Goal: Find contact information: Find contact information

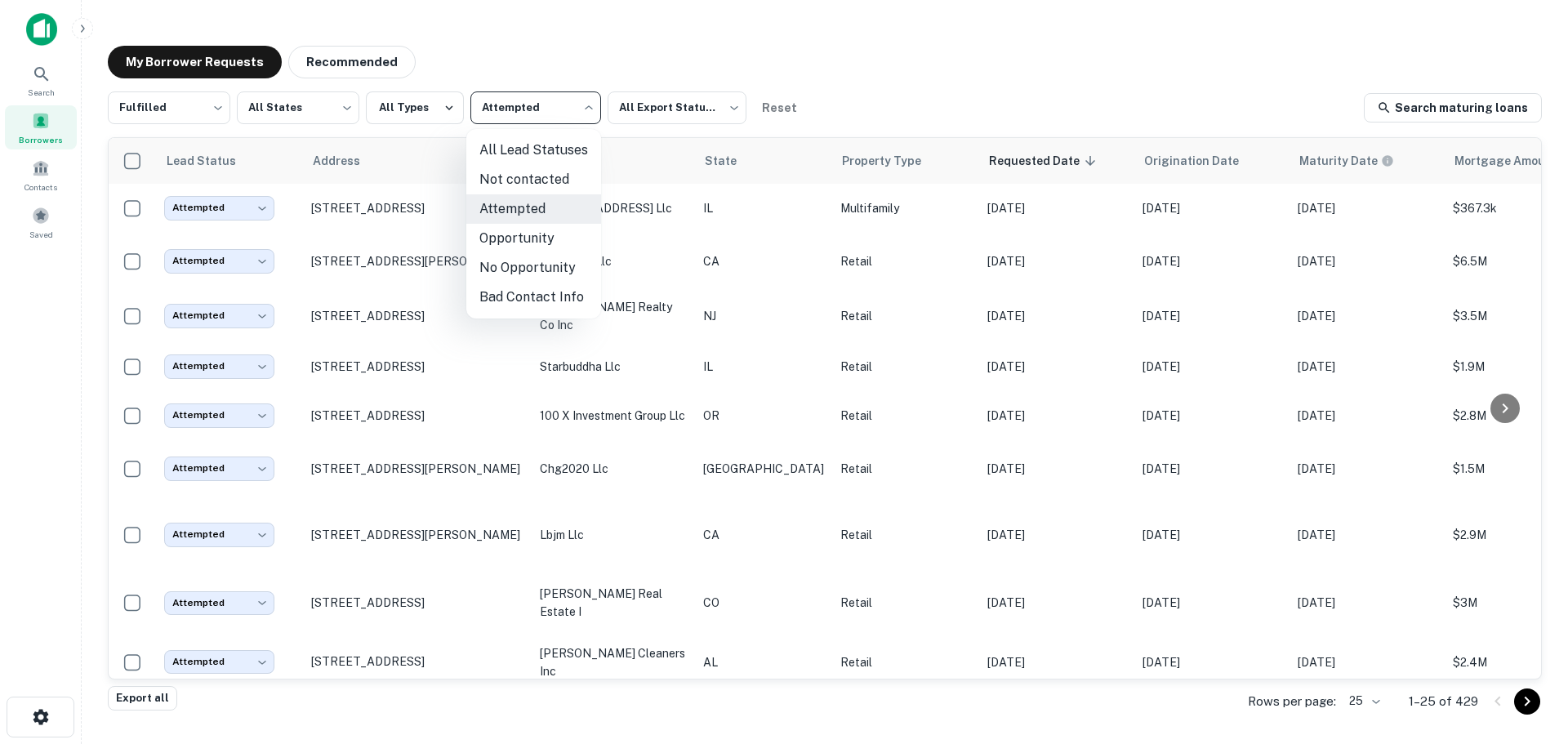
click at [525, 115] on body "Search Borrowers Contacts Saved My Borrower Requests Recommended Fulfilled ****…" at bounding box center [784, 372] width 1568 height 744
click at [505, 186] on li "Not contacted" at bounding box center [534, 180] width 135 height 30
type input "****"
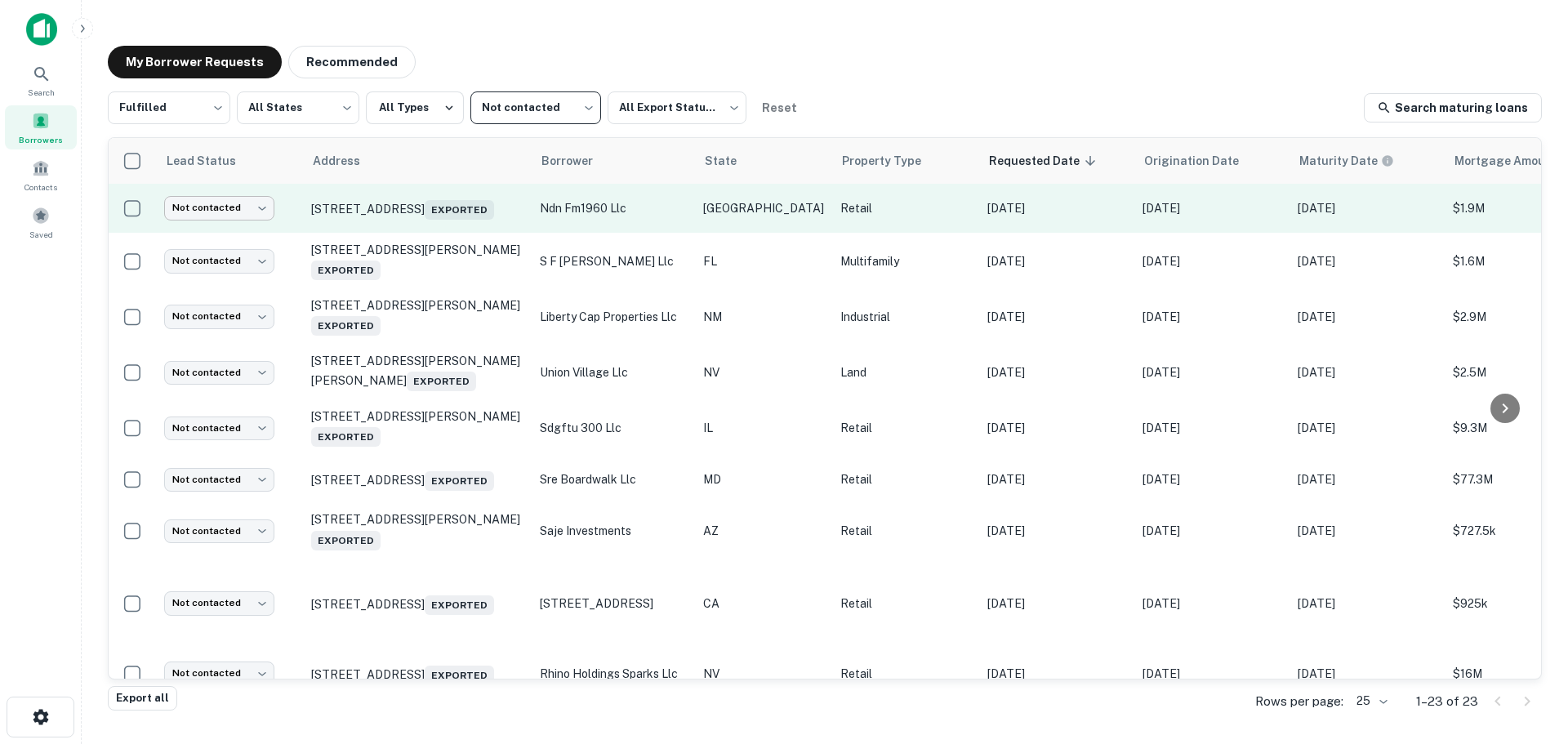
click at [250, 215] on body "Search Borrowers Contacts Saved My Borrower Requests Recommended Fulfilled ****…" at bounding box center [784, 372] width 1568 height 744
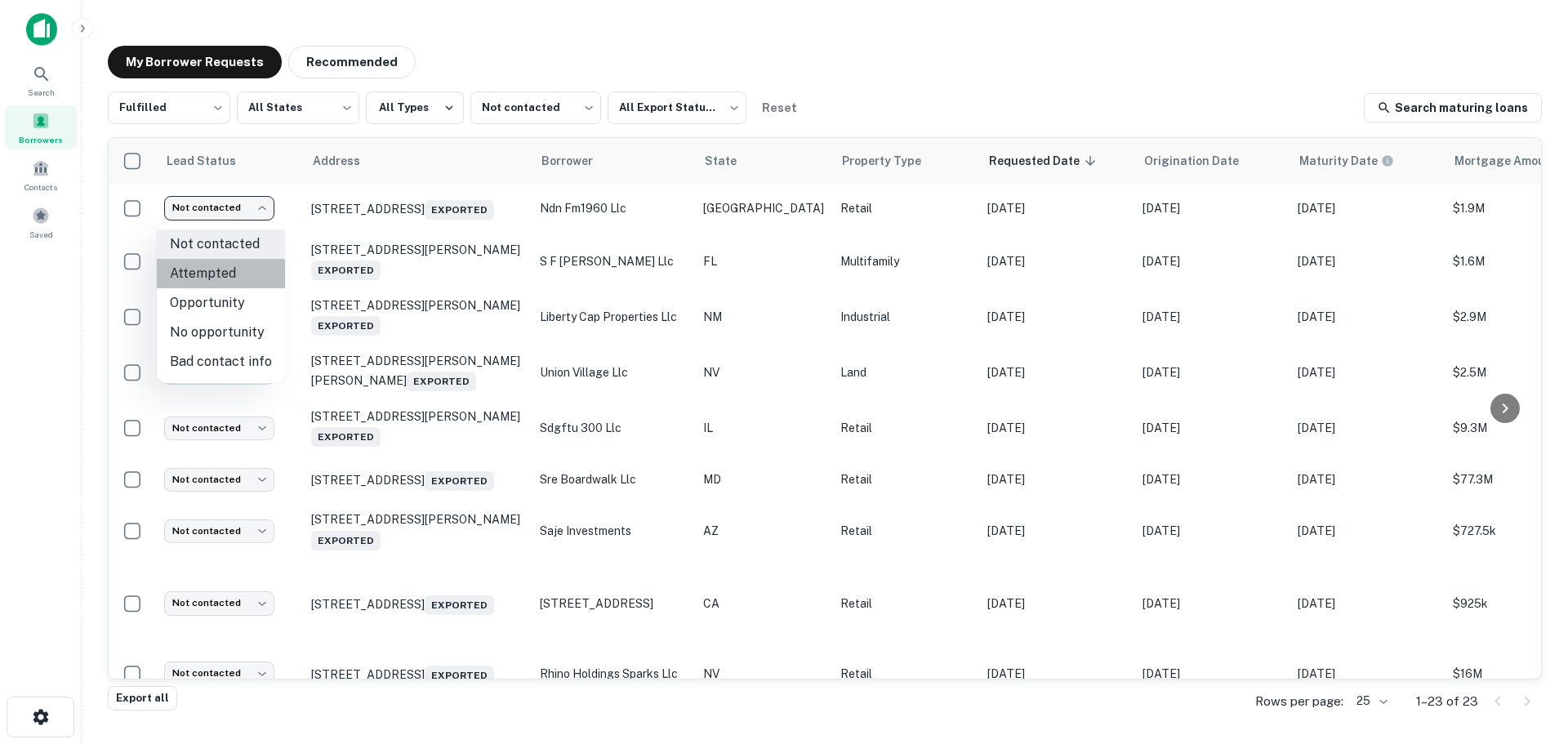
click at [243, 267] on li "Attempted" at bounding box center [221, 274] width 128 height 30
type input "*********"
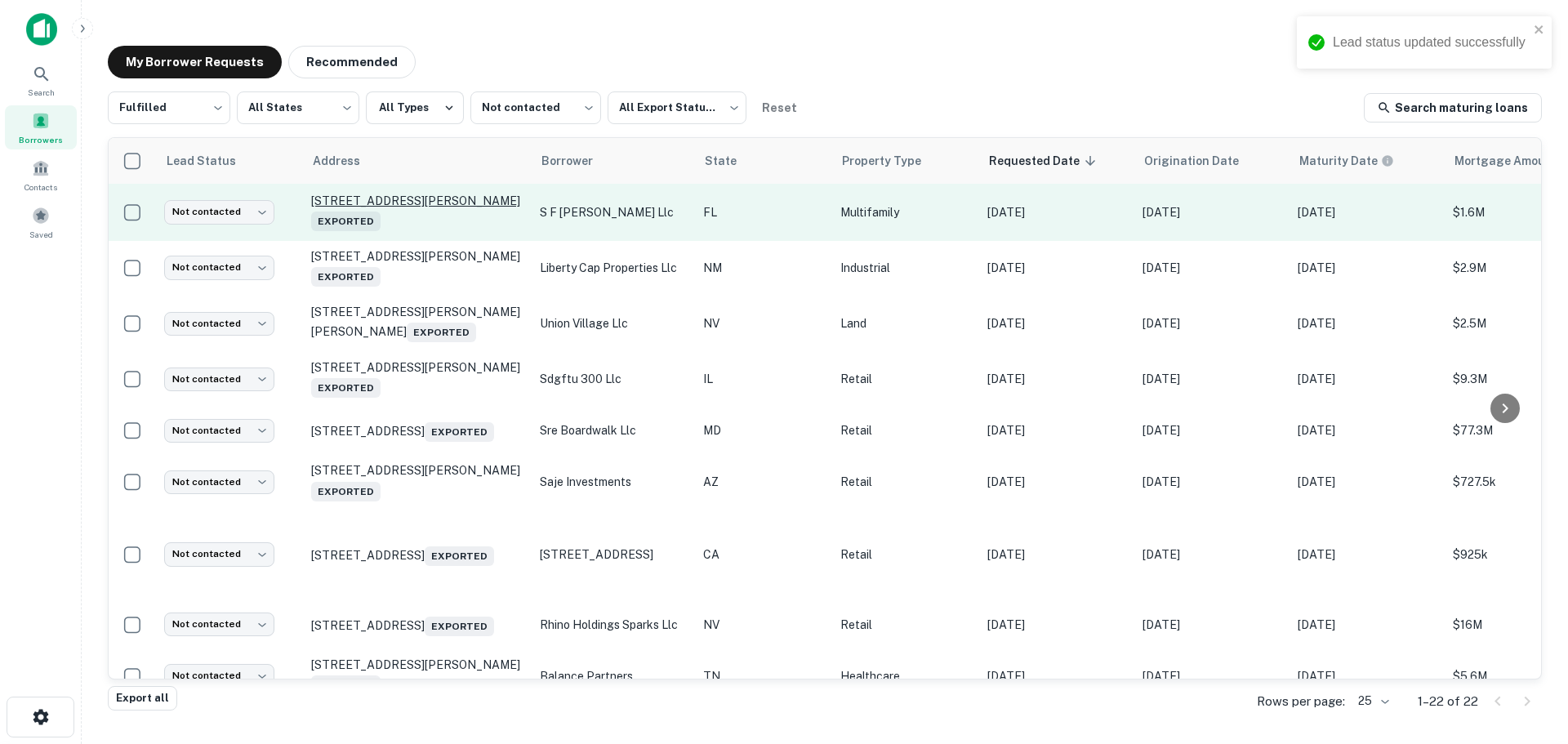
click at [405, 204] on p "[STREET_ADDRESS][PERSON_NAME] Exported" at bounding box center [417, 212] width 212 height 37
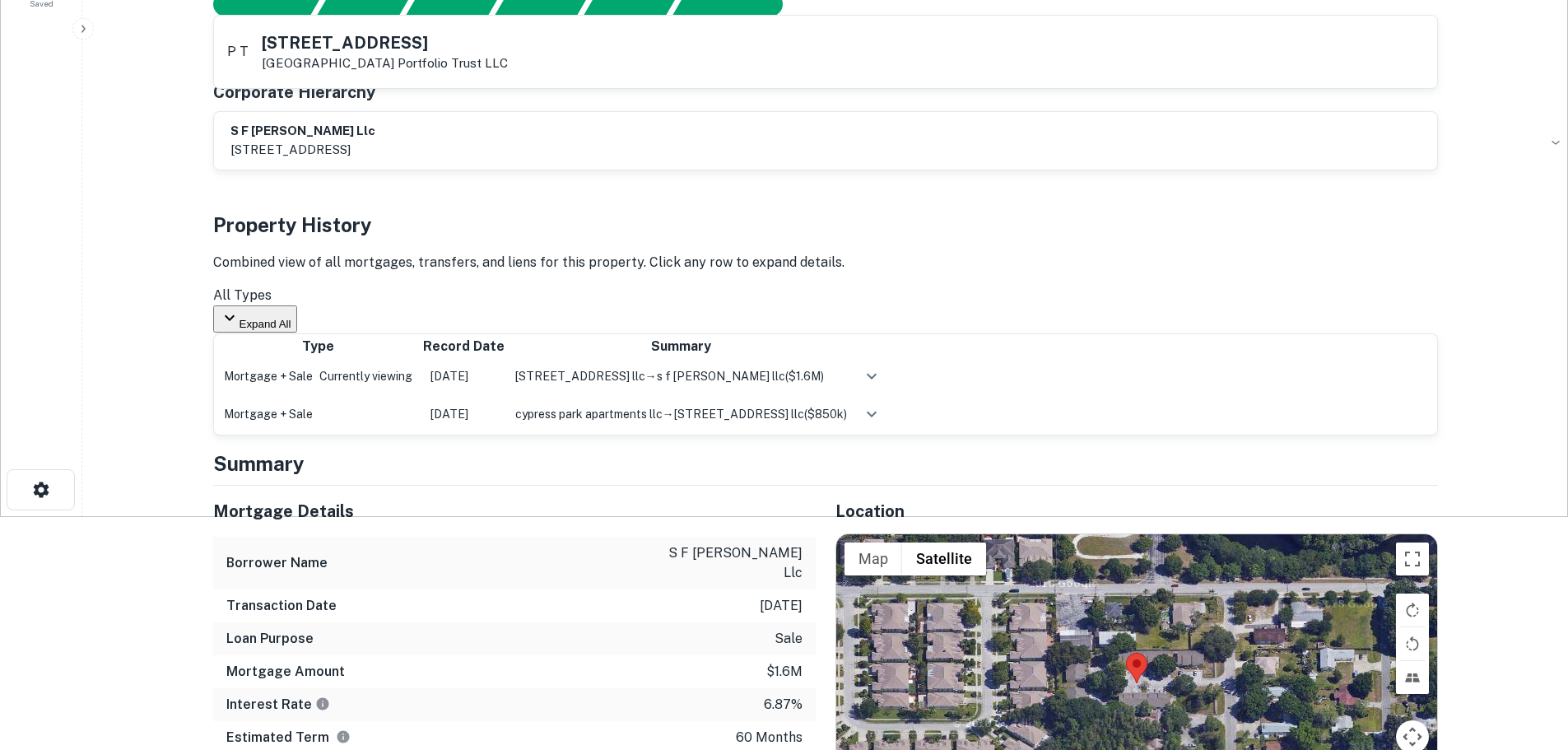
scroll to position [411, 0]
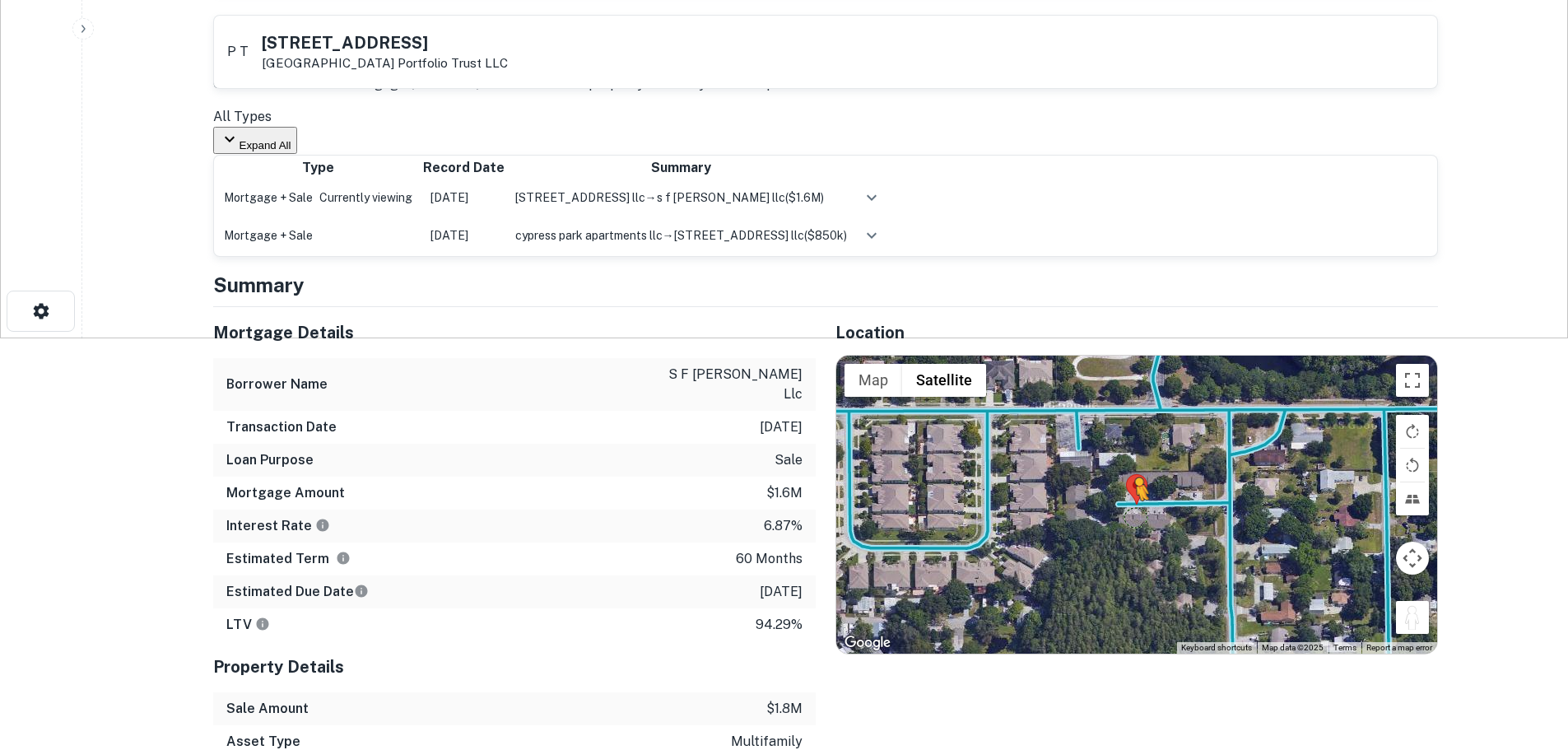
drag, startPoint x: 1422, startPoint y: 643, endPoint x: 1121, endPoint y: 525, distance: 323.3
click at [1121, 525] on div "To activate drag with keyboard, press Alt + Enter. Once in keyboard drag state,…" at bounding box center [1137, 504] width 601 height 298
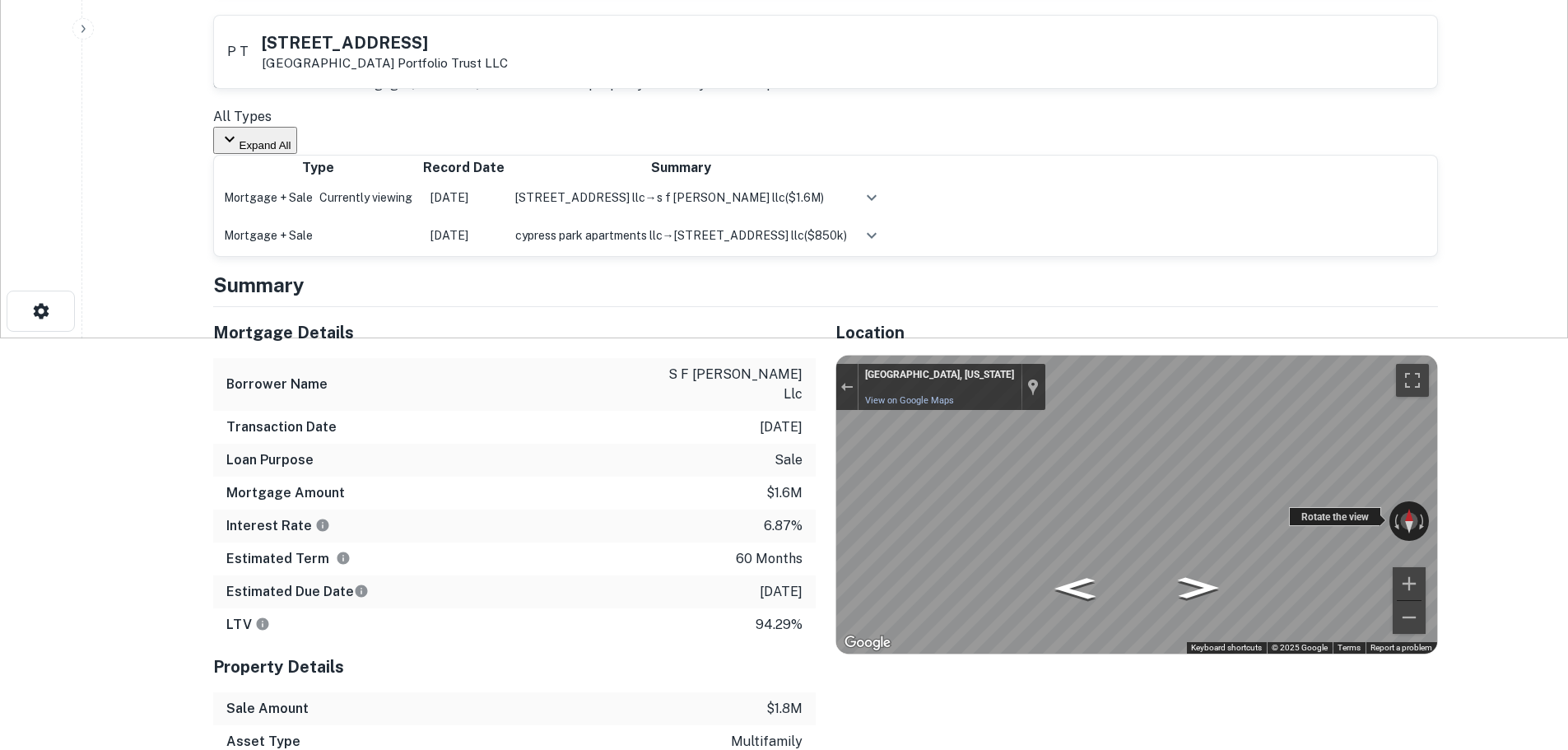
click at [1359, 528] on div "← Move left → Move right ↑ Move up ↓ Move down + Zoom in - Zoom out [GEOGRAPHIC…" at bounding box center [1137, 504] width 601 height 298
click at [1334, 533] on div "← Move left → Move right ↑ Move up ↓ Move down + Zoom in - Zoom out [GEOGRAPHIC…" at bounding box center [1137, 504] width 601 height 298
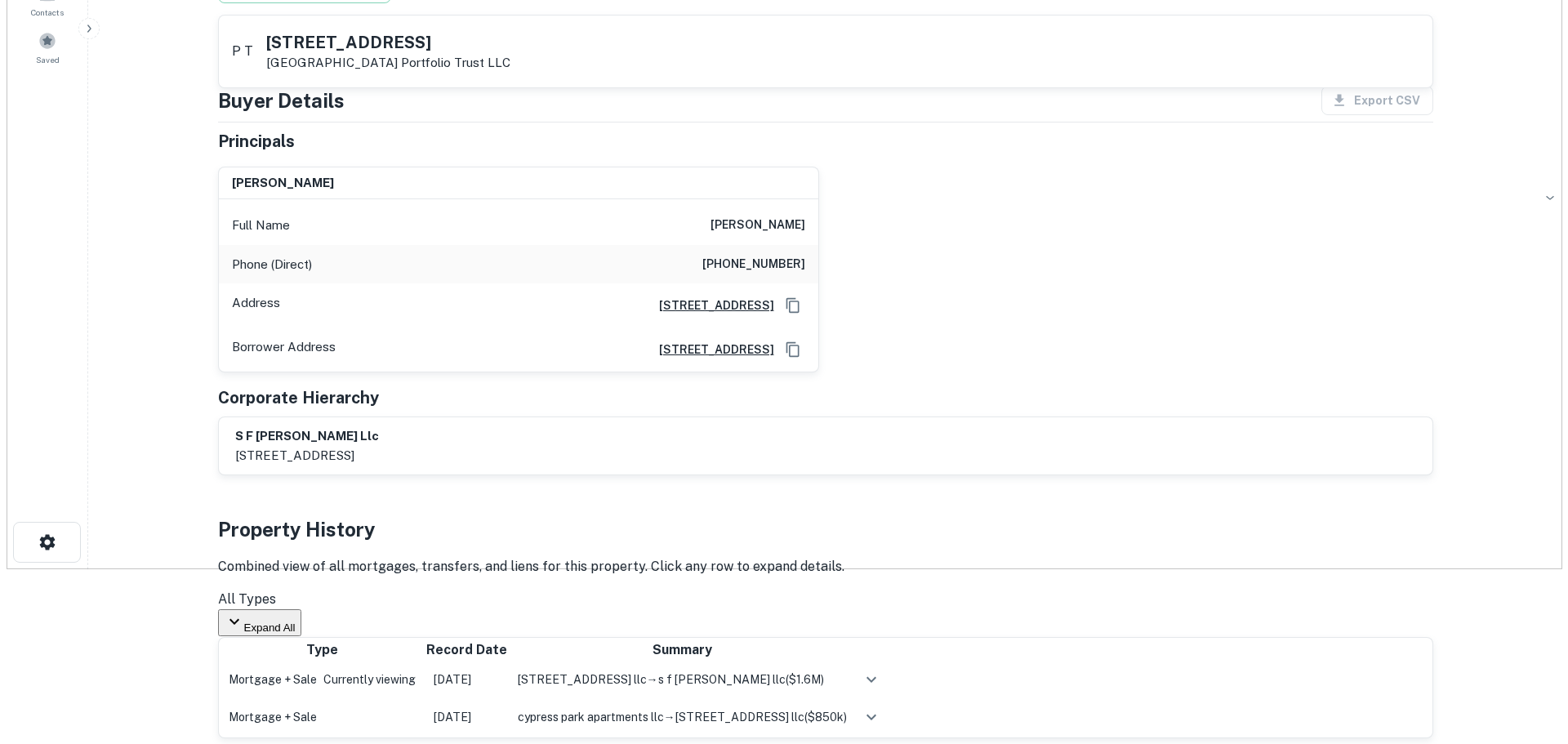
scroll to position [0, 0]
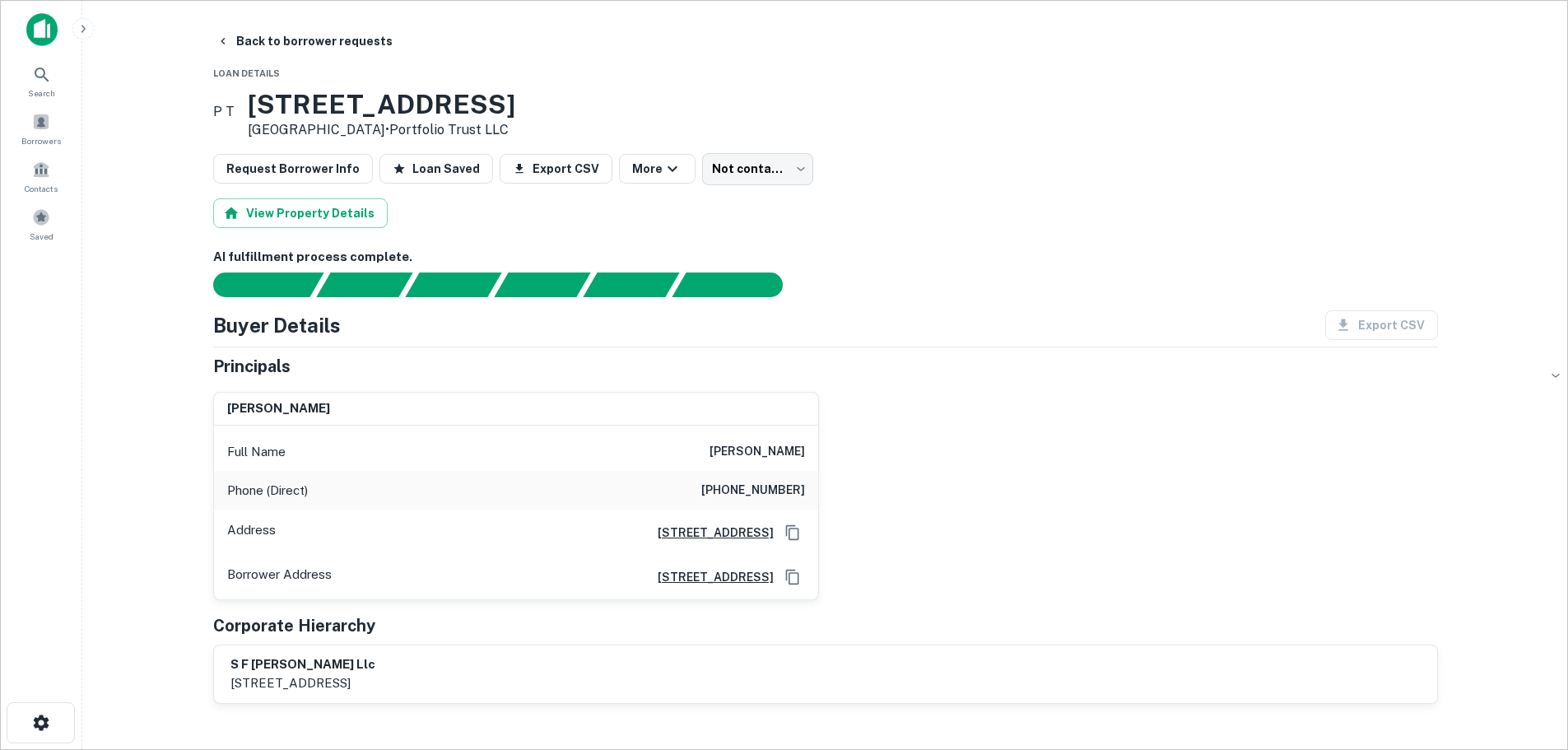
click at [789, 482] on h6 "[PHONE_NUMBER]" at bounding box center [753, 490] width 103 height 20
copy h6 "[PHONE_NUMBER]"
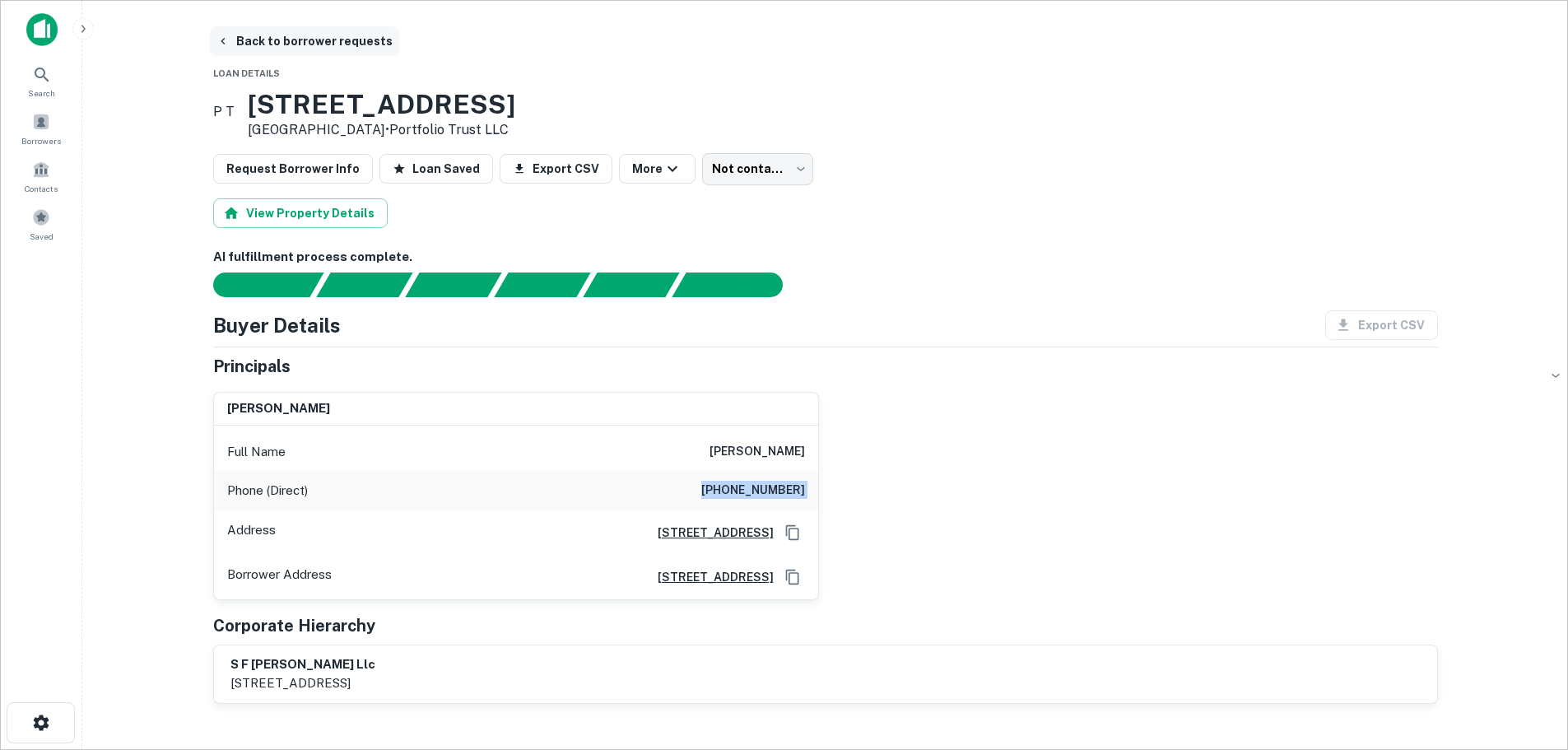
click at [348, 33] on button "Back to borrower requests" at bounding box center [305, 41] width 190 height 30
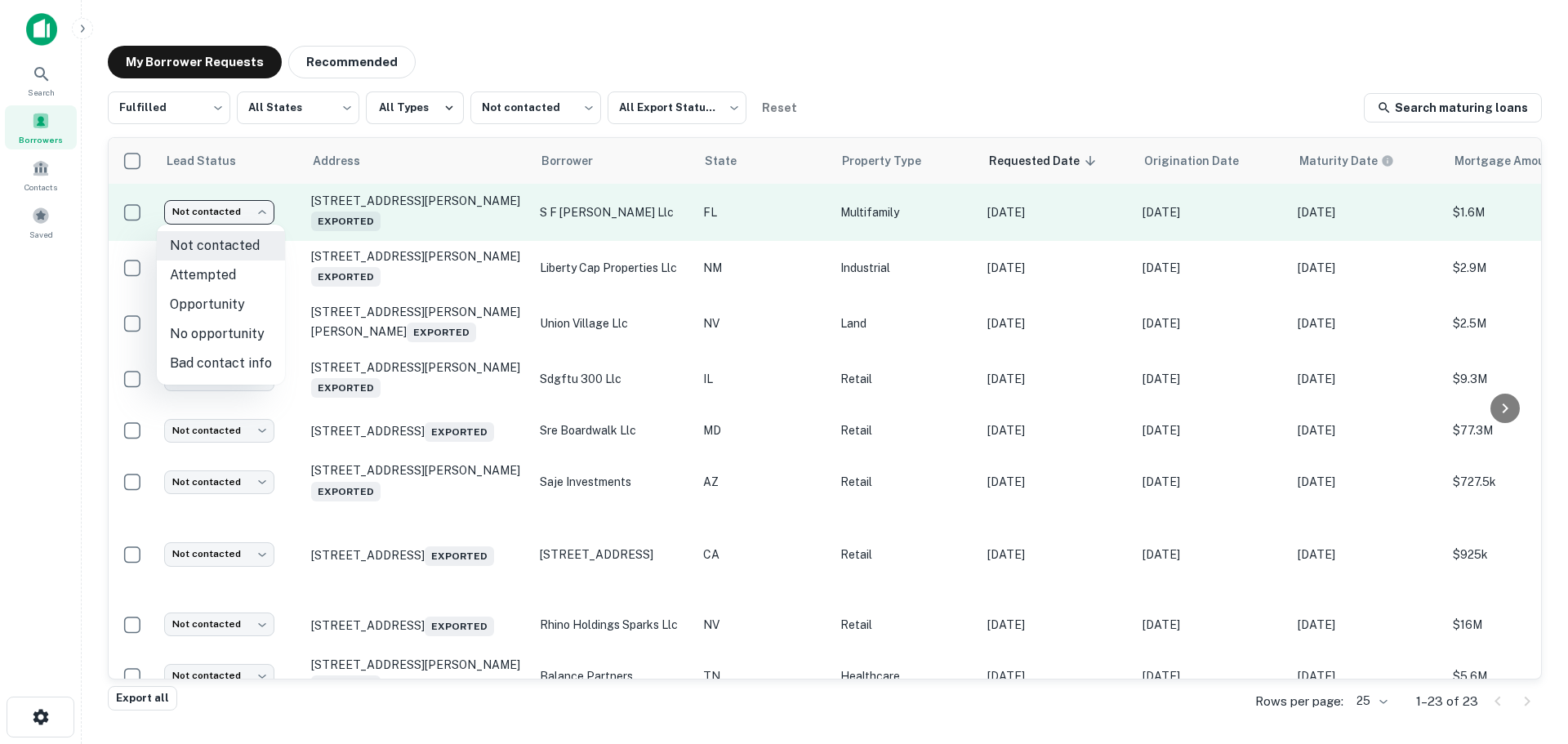
click at [179, 213] on body "Search Borrowers Contacts Saved My Borrower Requests Recommended Fulfilled ****…" at bounding box center [784, 372] width 1568 height 744
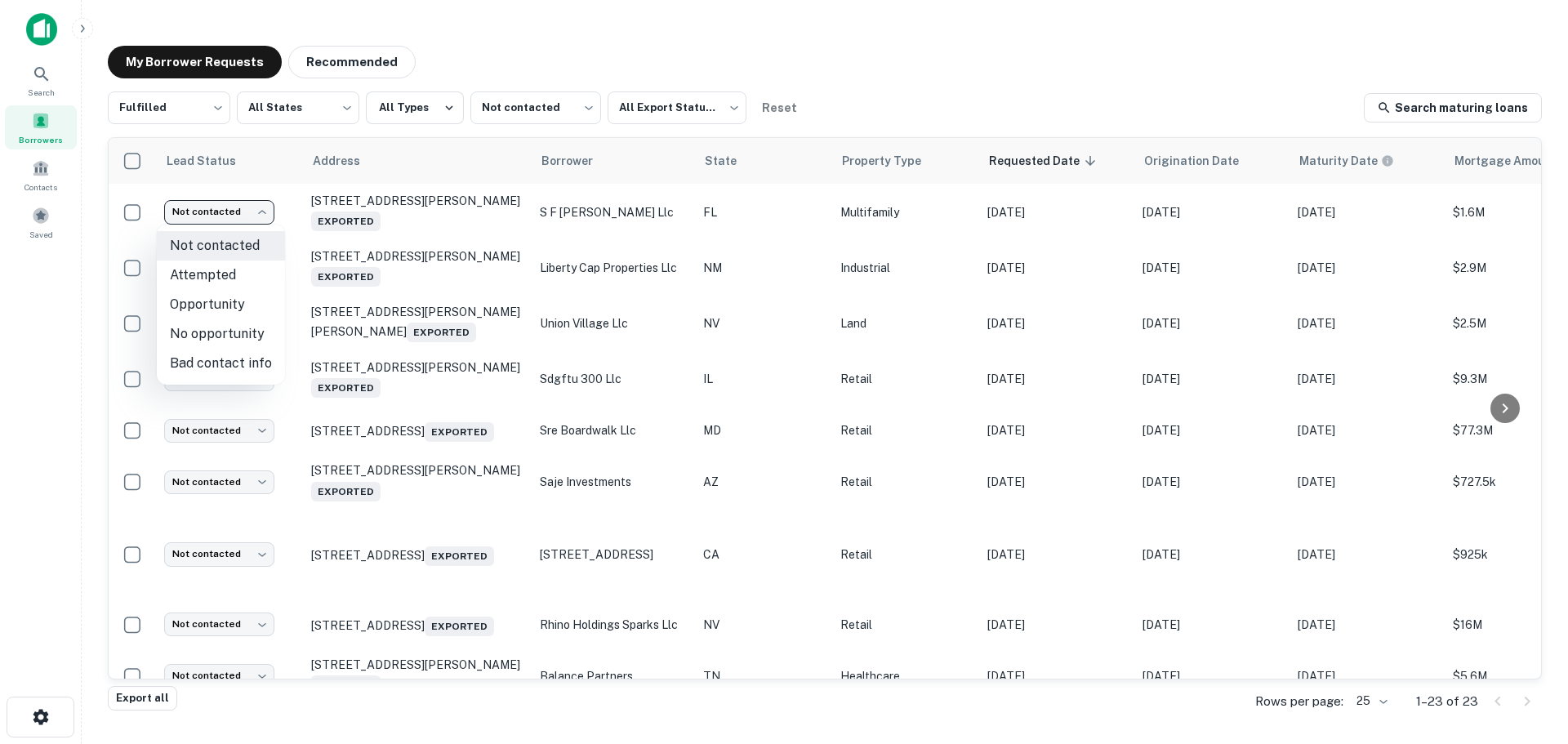
click at [214, 333] on li "No opportunity" at bounding box center [221, 334] width 128 height 30
type input "**********"
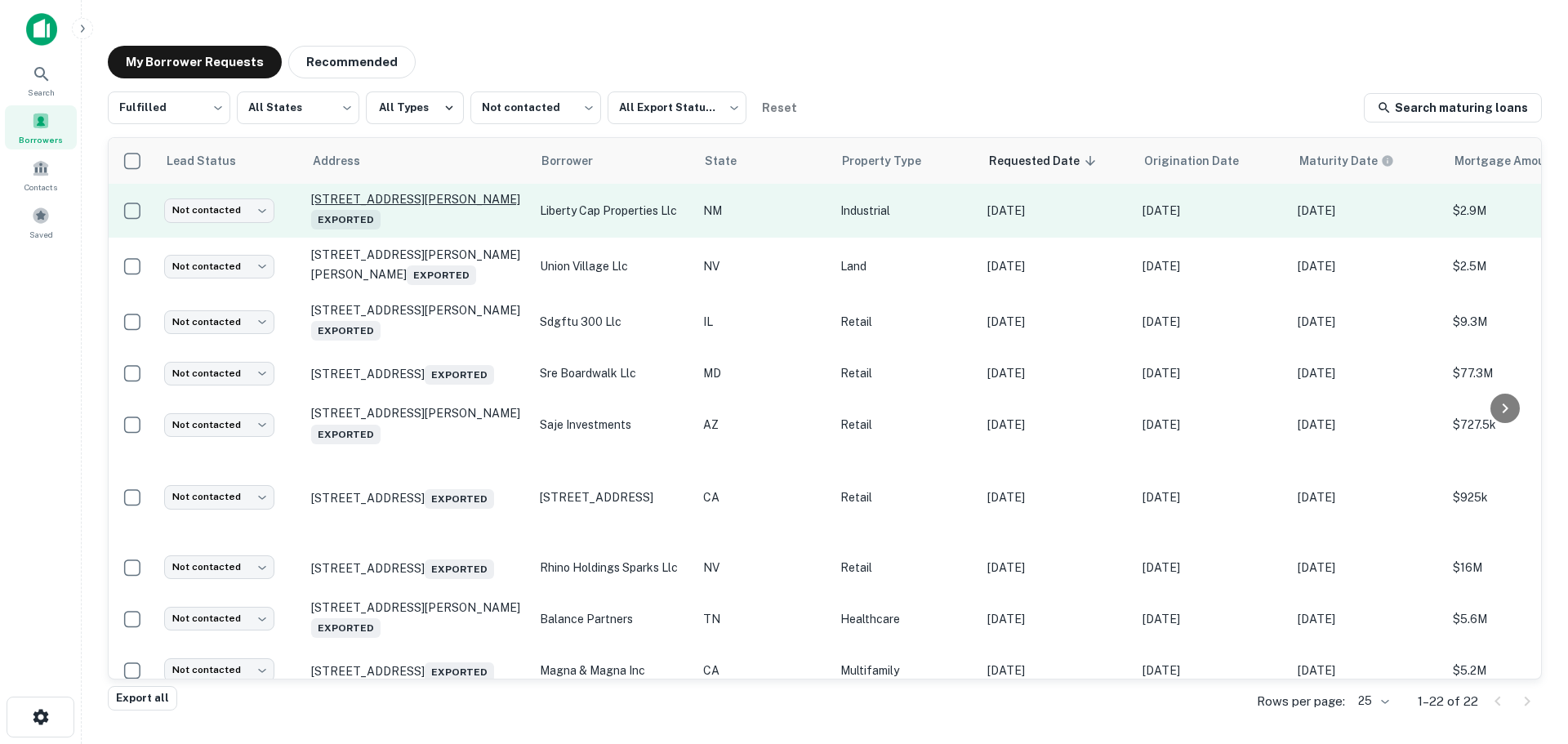
click at [401, 206] on p "[STREET_ADDRESS][PERSON_NAME] Exported" at bounding box center [417, 210] width 212 height 37
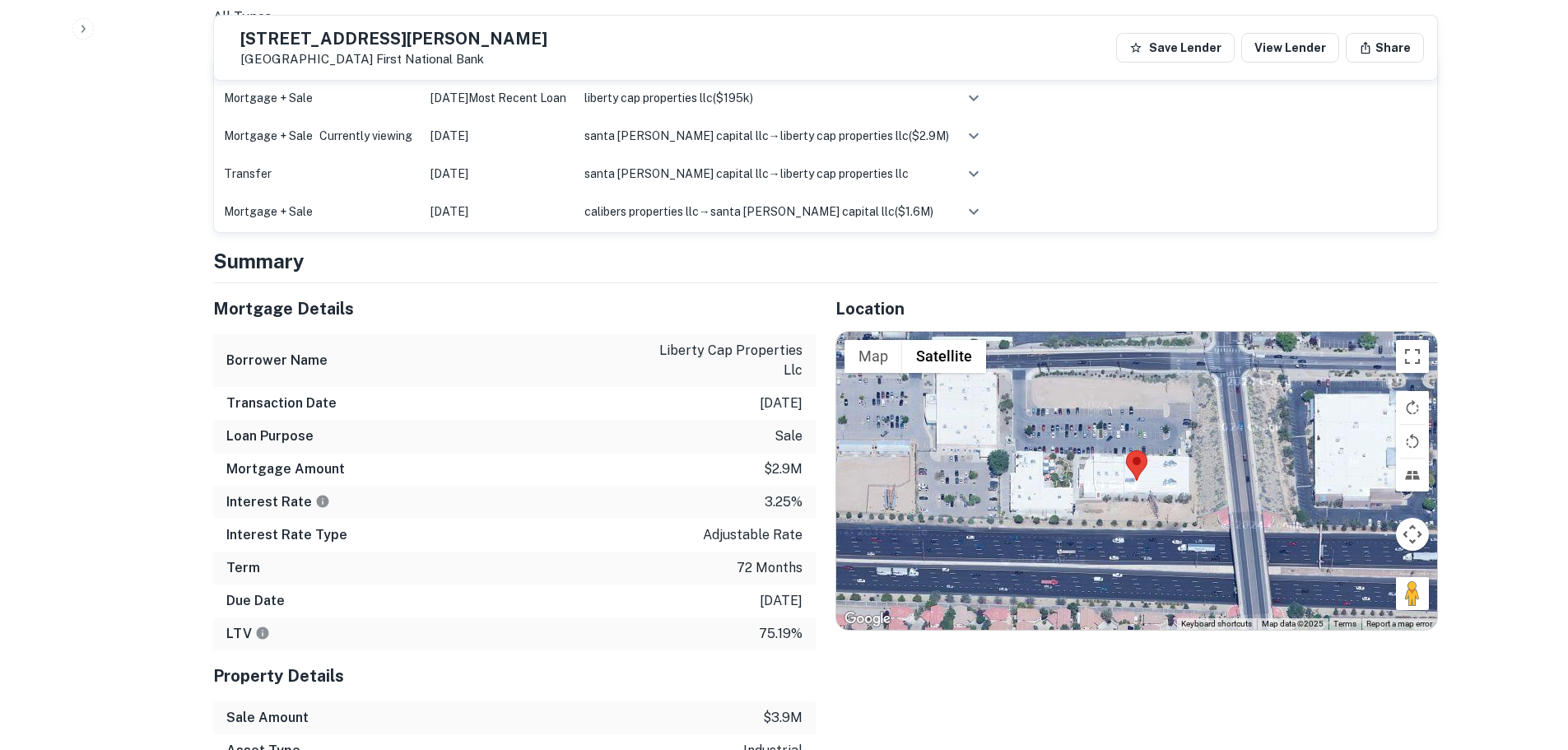
scroll to position [1070, 0]
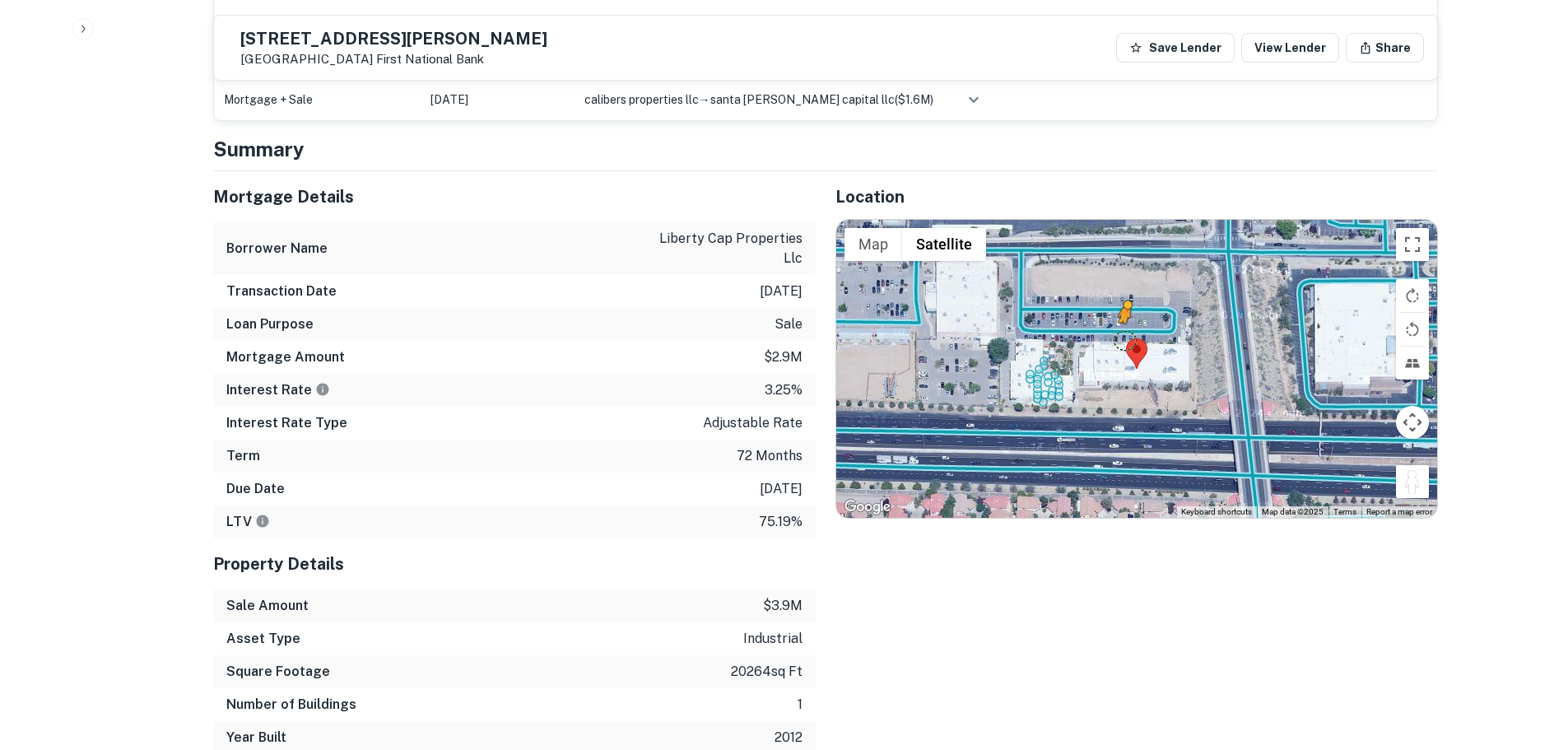
drag, startPoint x: 1407, startPoint y: 518, endPoint x: 1125, endPoint y: 376, distance: 315.7
click at [1125, 376] on div "To activate drag with keyboard, press Alt + Enter. Once in keyboard drag state,…" at bounding box center [1137, 368] width 601 height 298
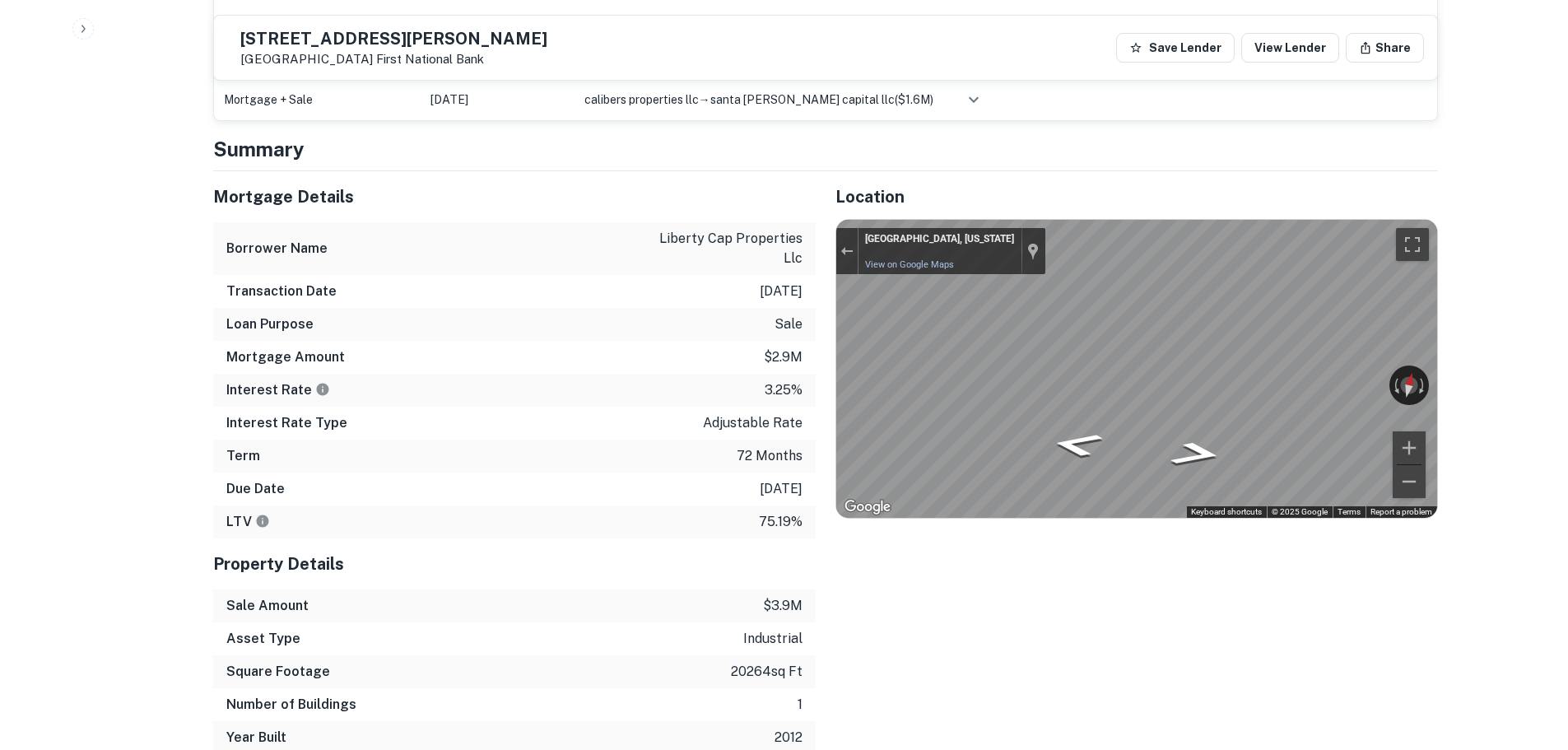
click at [1397, 418] on div "← Move left → Move right ↑ Move up ↓ Move down + Zoom in - Zoom out [GEOGRAPHIC…" at bounding box center [1137, 368] width 601 height 298
click at [1424, 429] on div "← Move left → Move right ↑ Move up ↓ Move down + Zoom in - Zoom out [GEOGRAPHIC…" at bounding box center [1137, 368] width 601 height 298
drag, startPoint x: 1336, startPoint y: 415, endPoint x: 729, endPoint y: 366, distance: 609.0
click at [729, 366] on div "Mortgage Details Borrower Name liberty cap properties llc Transaction Date [DAT…" at bounding box center [816, 462] width 1245 height 583
click at [714, 391] on div "Mortgage Details Borrower Name liberty cap properties llc Transaction Date [DAT…" at bounding box center [816, 462] width 1245 height 583
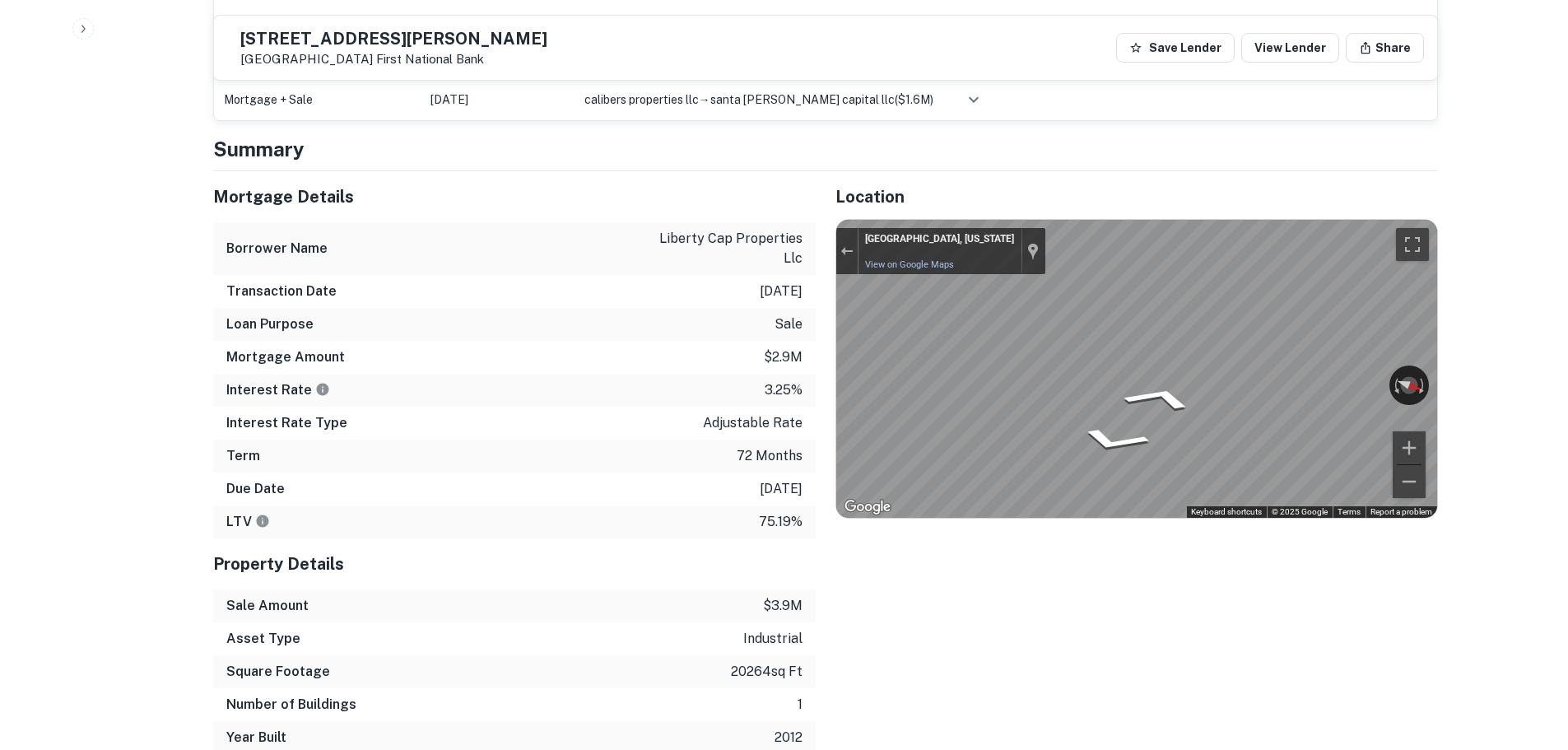
click at [677, 363] on div "Mortgage Details Borrower Name liberty cap properties llc Transaction Date [DAT…" at bounding box center [816, 462] width 1245 height 583
click at [1100, 565] on div "Location ← Move left → Move right ↑ Move up ↓ Move down + Zoom in - Zoom out Ho…" at bounding box center [1127, 462] width 623 height 583
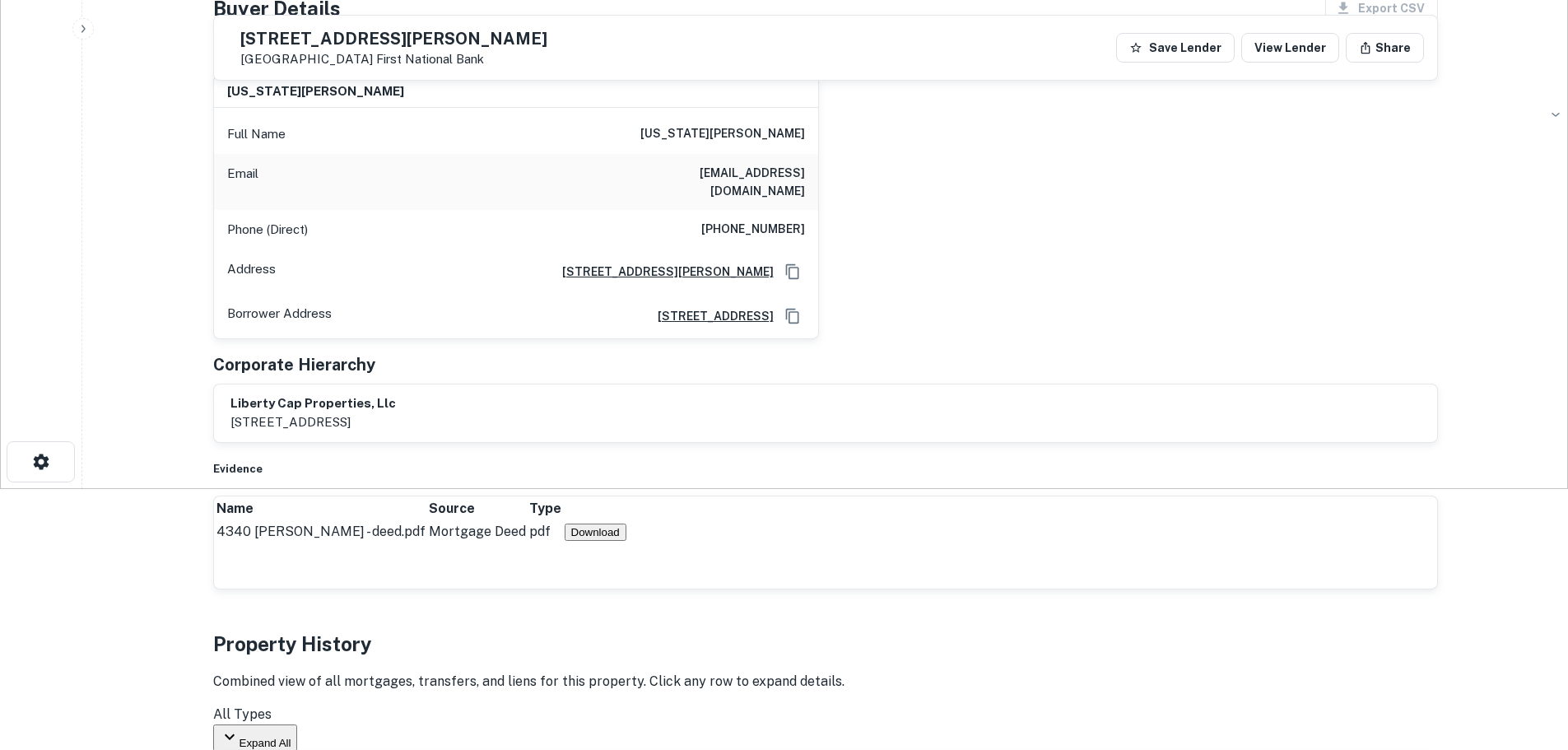
scroll to position [0, 0]
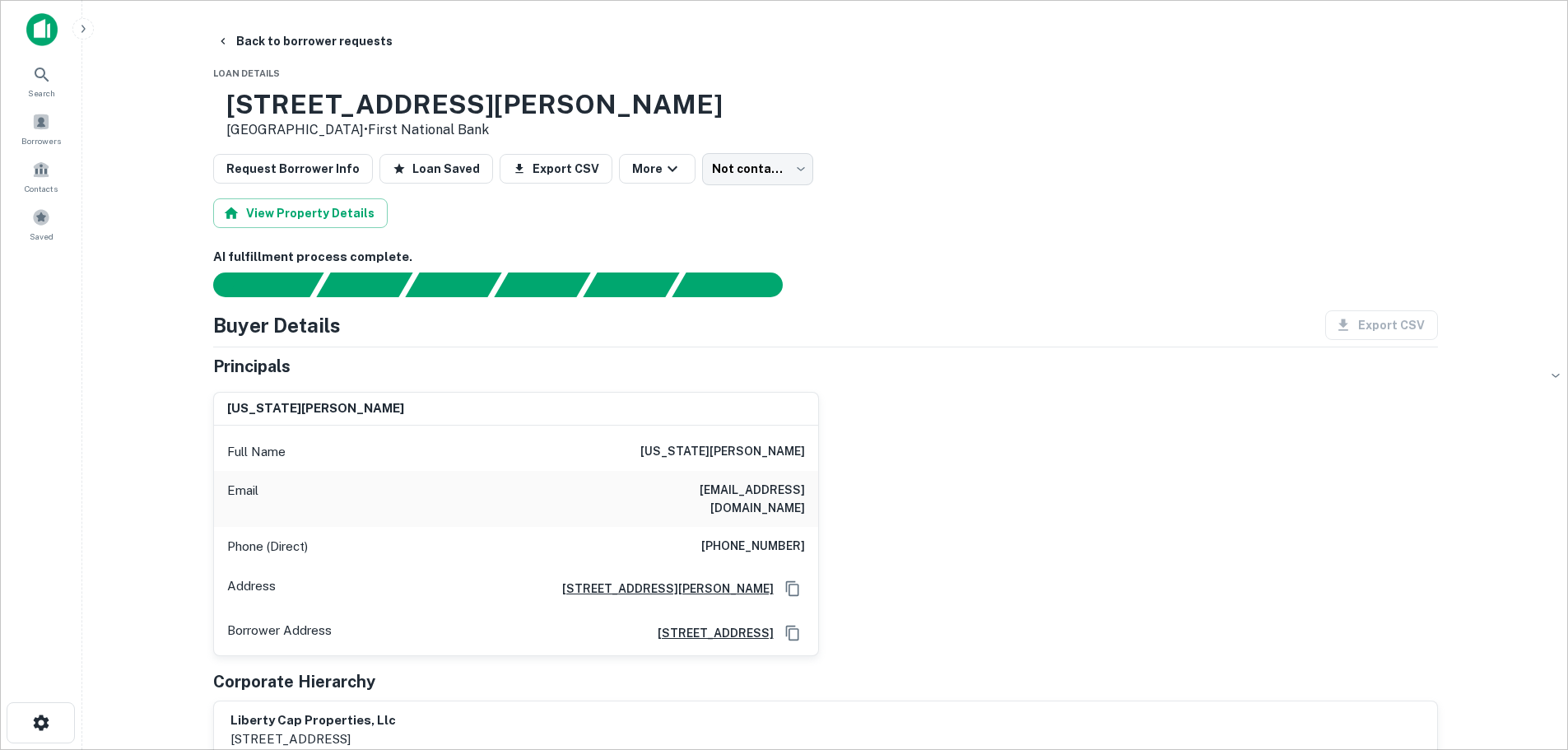
click at [780, 537] on h6 "[PHONE_NUMBER]" at bounding box center [753, 546] width 103 height 20
copy h6 "[PHONE_NUMBER]"
click at [302, 39] on button "Back to borrower requests" at bounding box center [305, 41] width 190 height 30
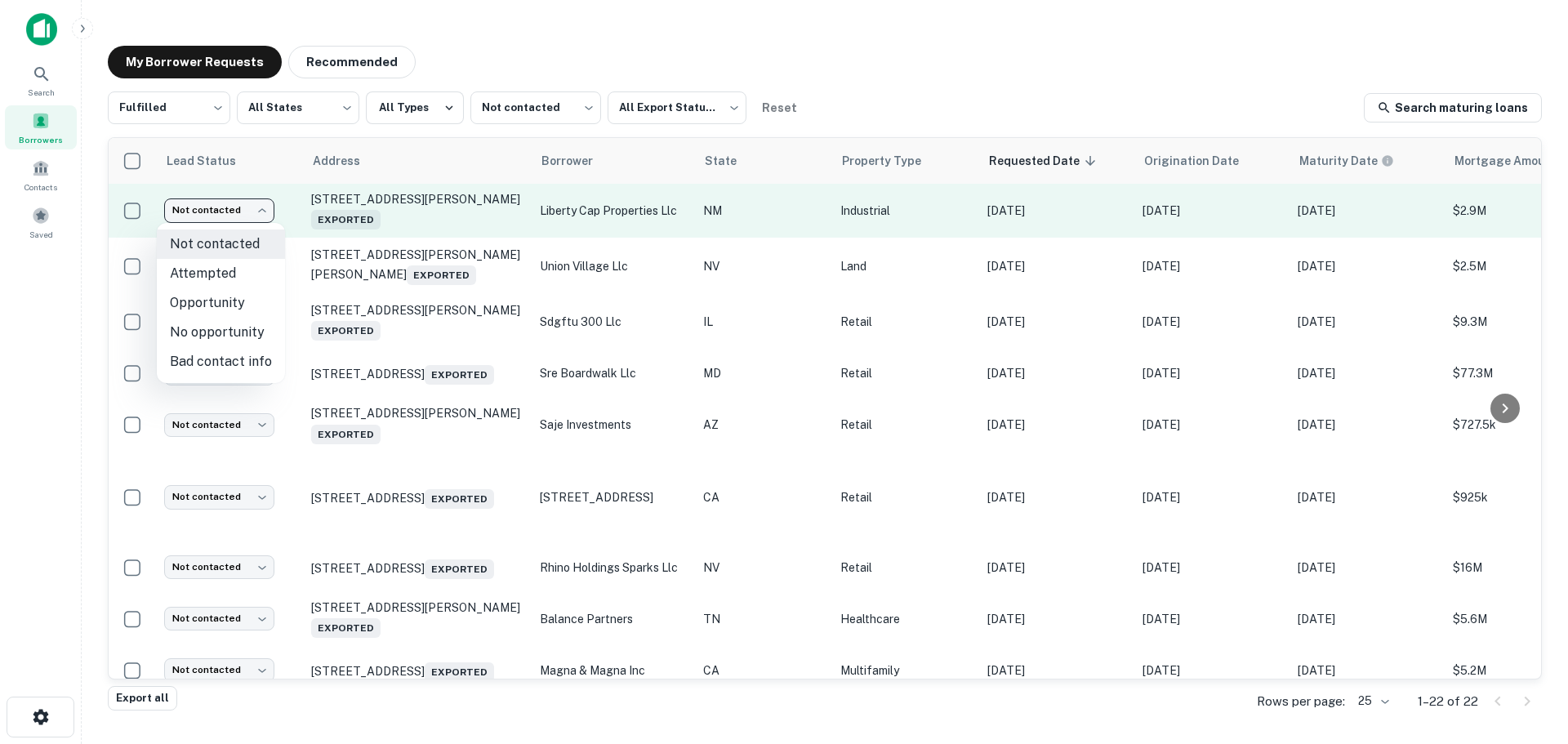
click at [202, 211] on body "Search Borrowers Contacts Saved My Borrower Requests Recommended Fulfilled ****…" at bounding box center [784, 372] width 1568 height 744
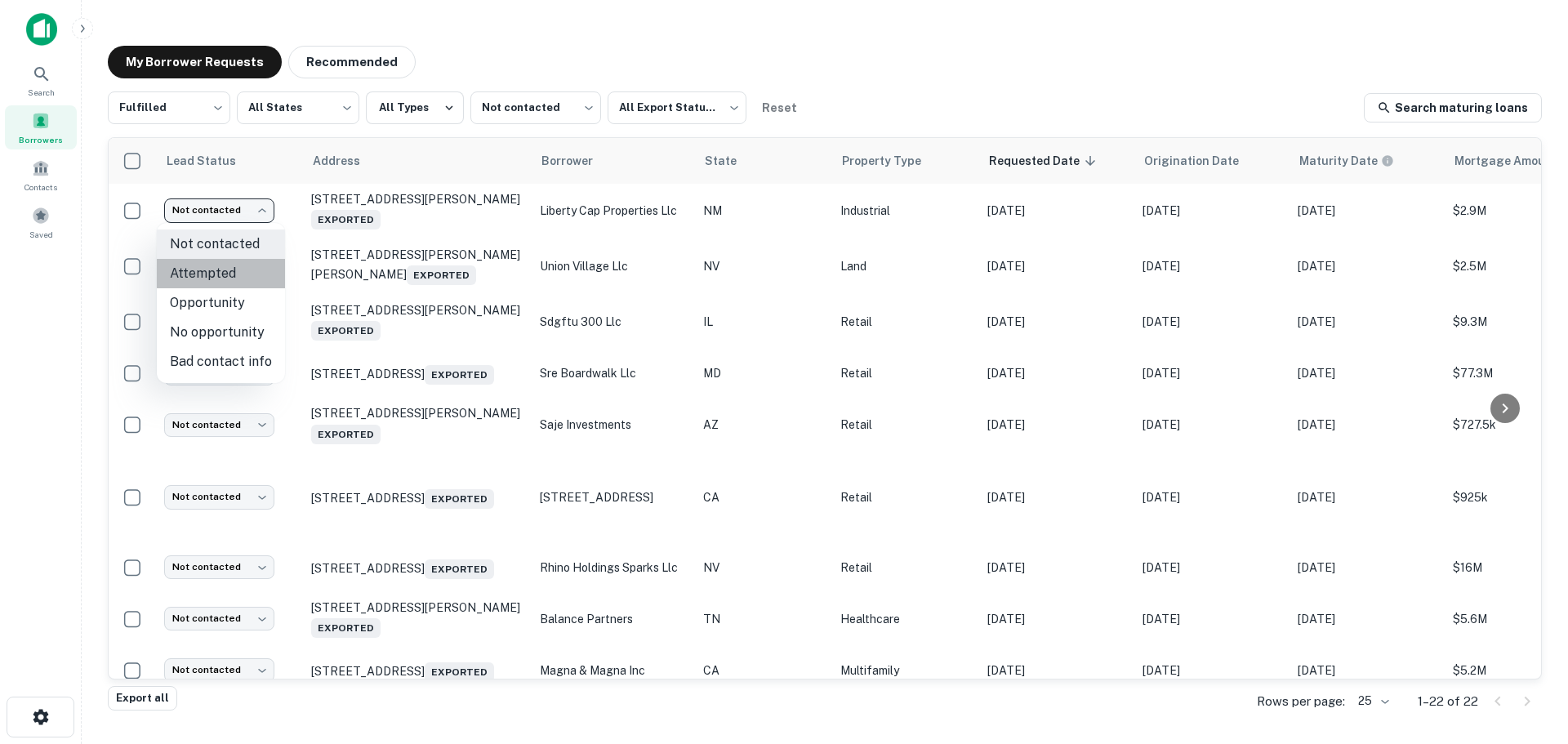
click at [232, 276] on li "Attempted" at bounding box center [221, 274] width 128 height 30
type input "*********"
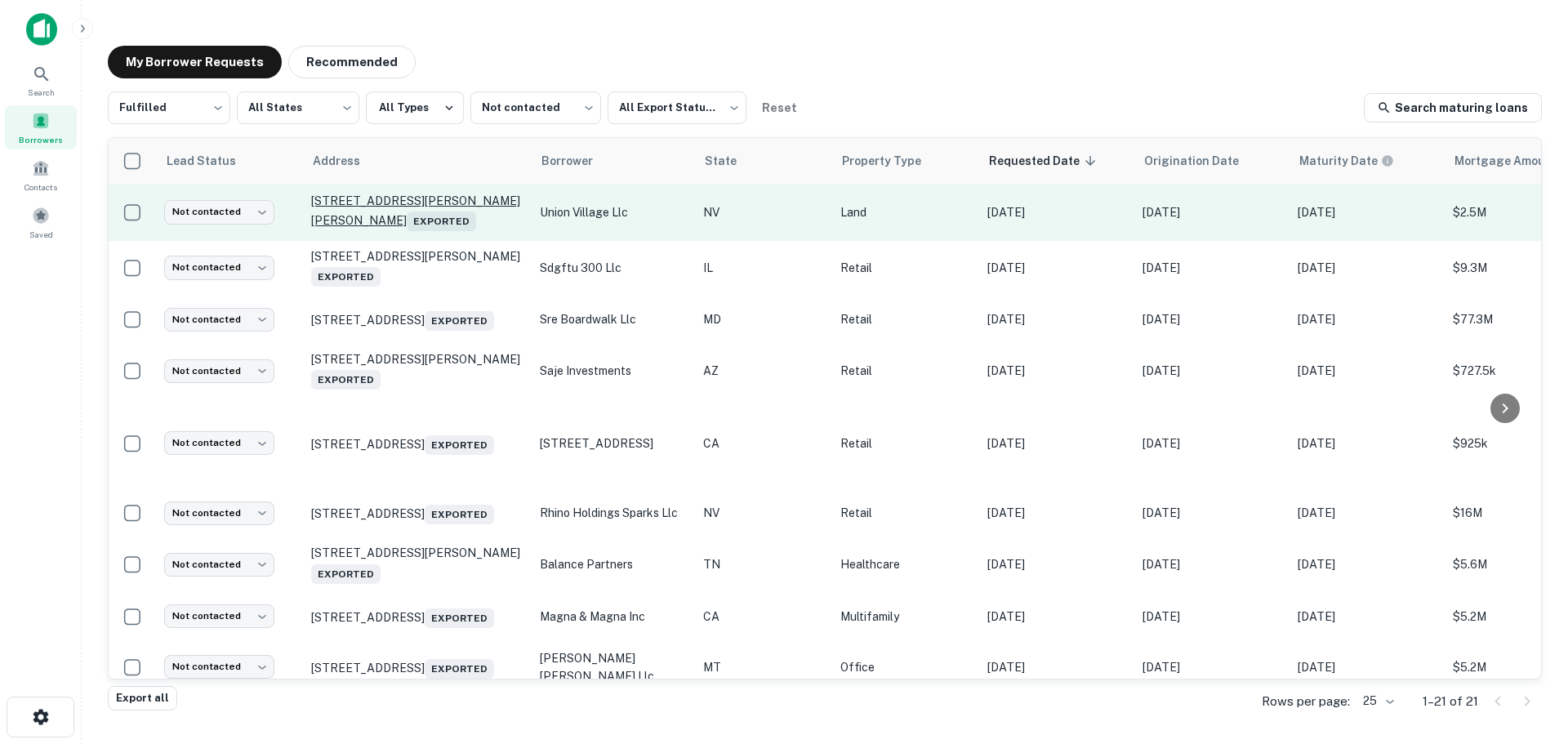
drag, startPoint x: 454, startPoint y: 208, endPoint x: 437, endPoint y: 200, distance: 18.8
click at [437, 200] on p "[STREET_ADDRESS][PERSON_NAME][PERSON_NAME] Exported" at bounding box center [417, 212] width 212 height 37
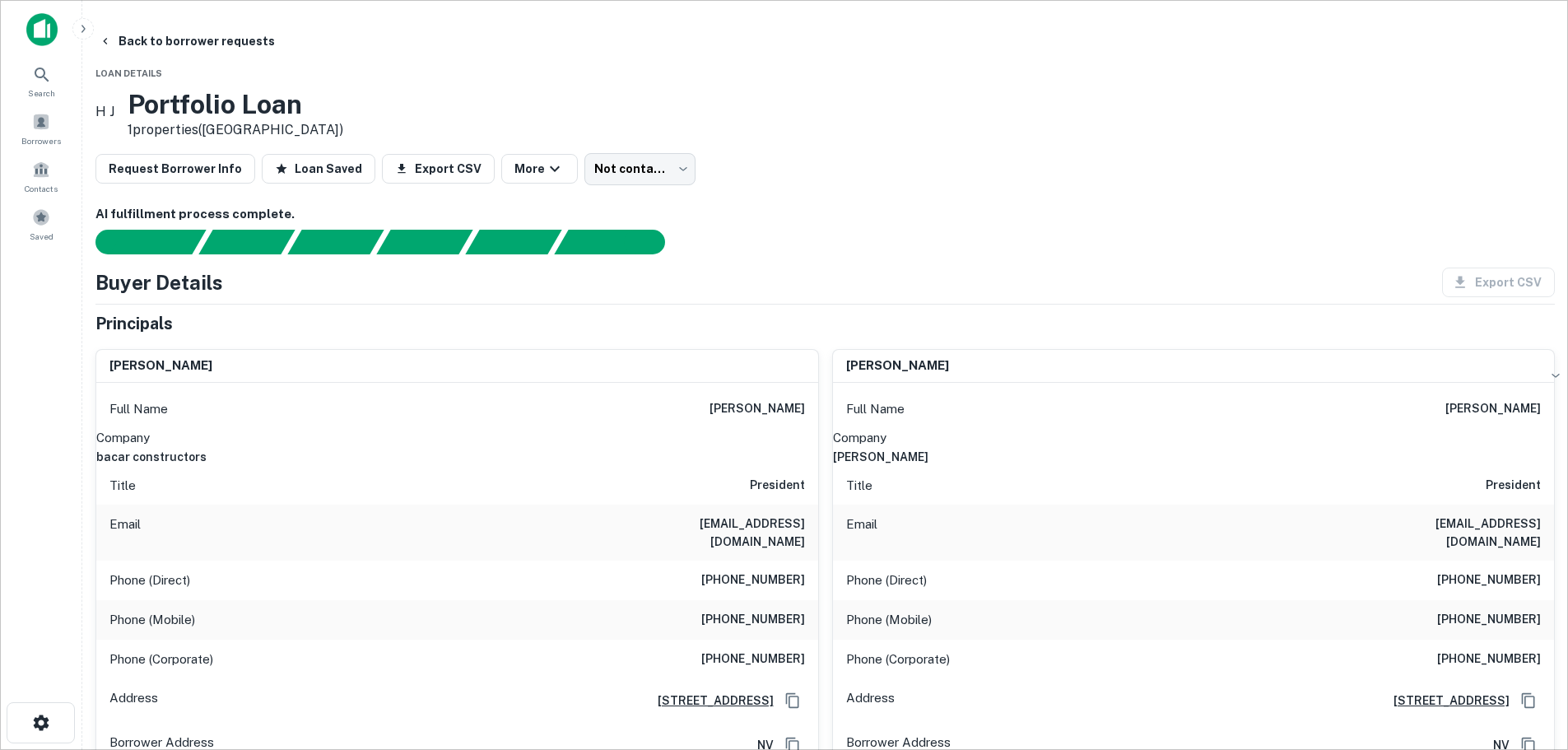
click at [751, 448] on h6 "bacar constructors" at bounding box center [457, 456] width 722 height 18
copy h6 "bacar constructors"
click at [1401, 452] on h6 "[PERSON_NAME]" at bounding box center [1193, 456] width 722 height 18
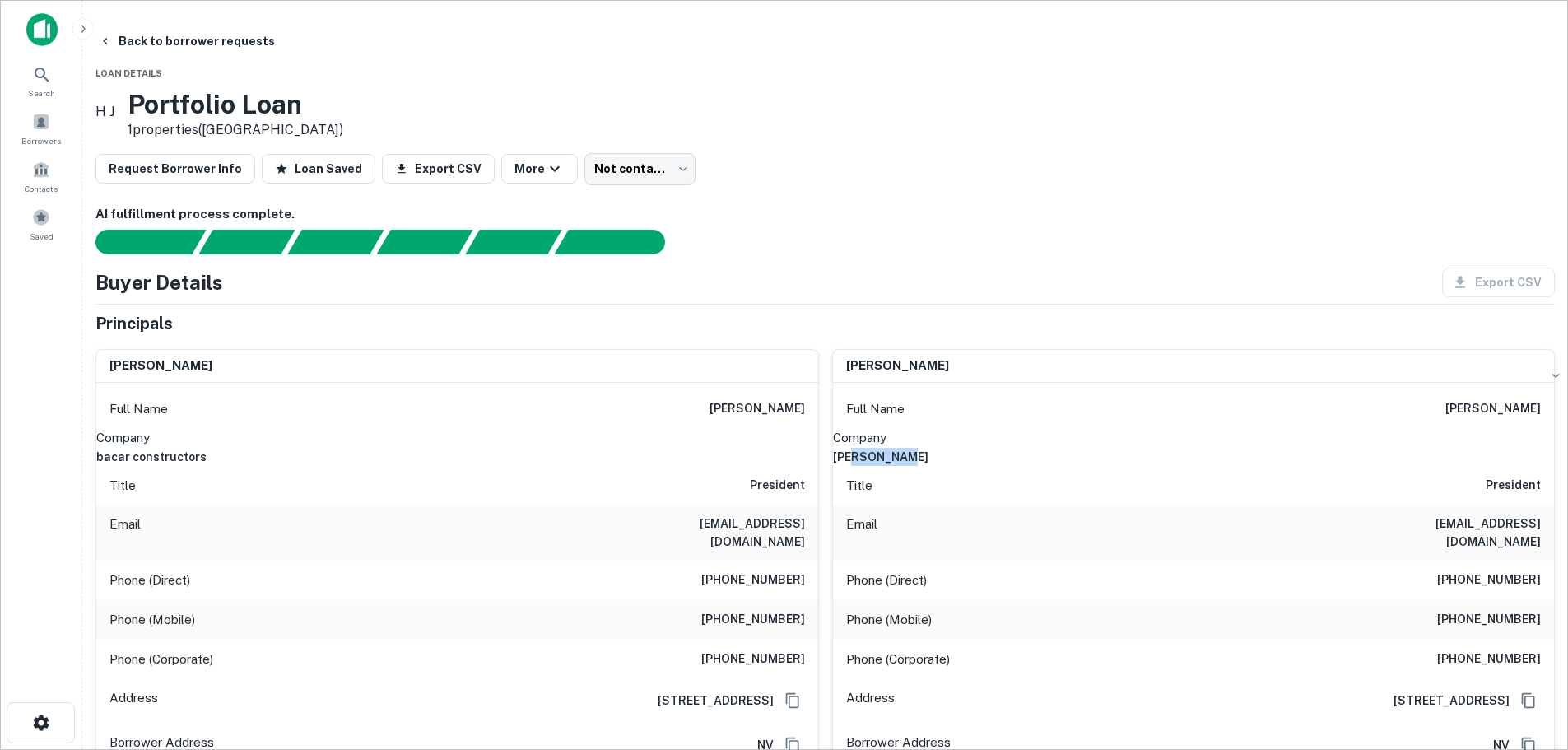
click at [1401, 452] on h6 "[PERSON_NAME]" at bounding box center [1193, 456] width 722 height 18
copy h6 "[PERSON_NAME]"
click at [792, 571] on h6 "[PHONE_NUMBER]" at bounding box center [753, 580] width 103 height 20
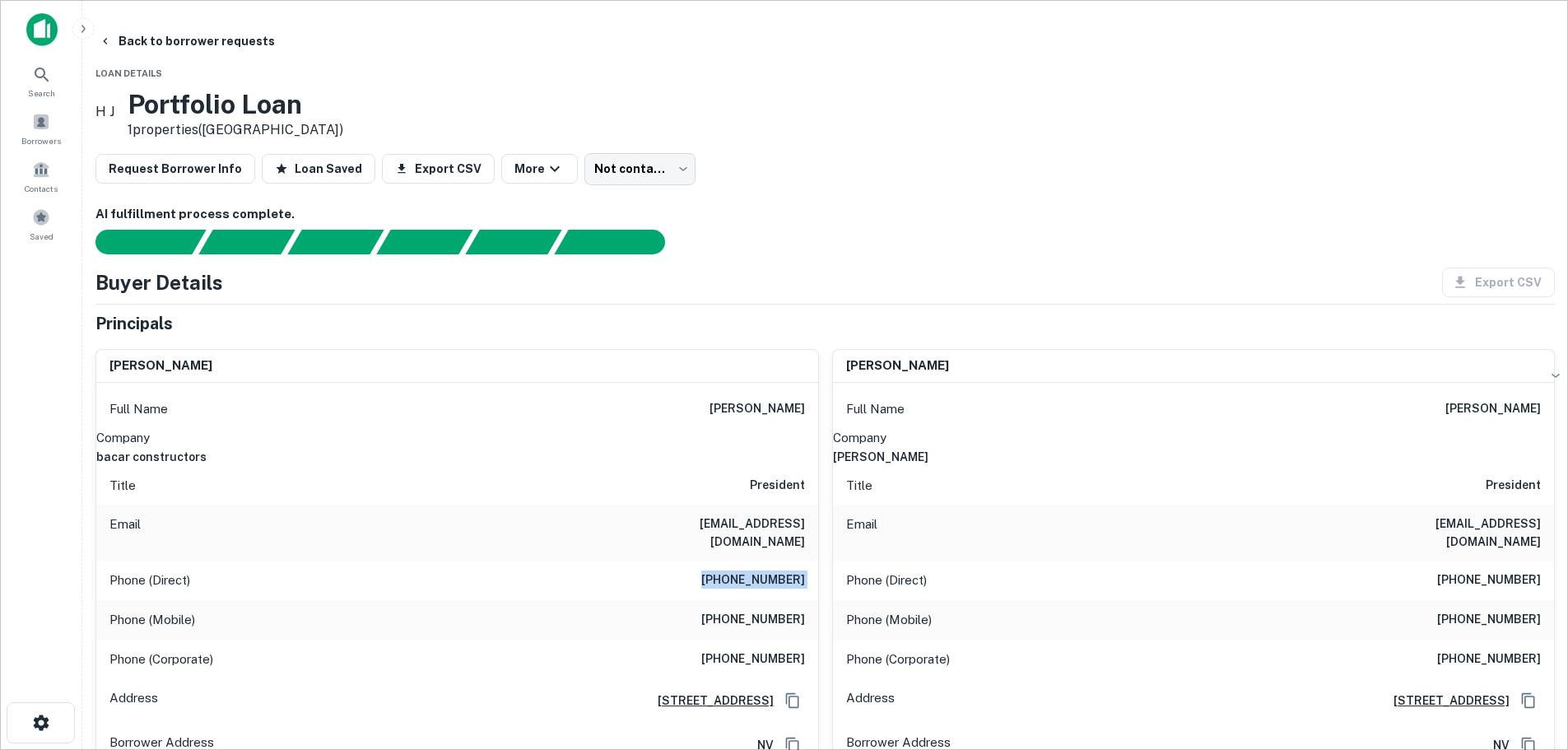
click at [792, 571] on h6 "[PHONE_NUMBER]" at bounding box center [753, 580] width 103 height 20
copy h6 "[PHONE_NUMBER]"
click at [760, 571] on h6 "[PHONE_NUMBER]" at bounding box center [753, 580] width 103 height 20
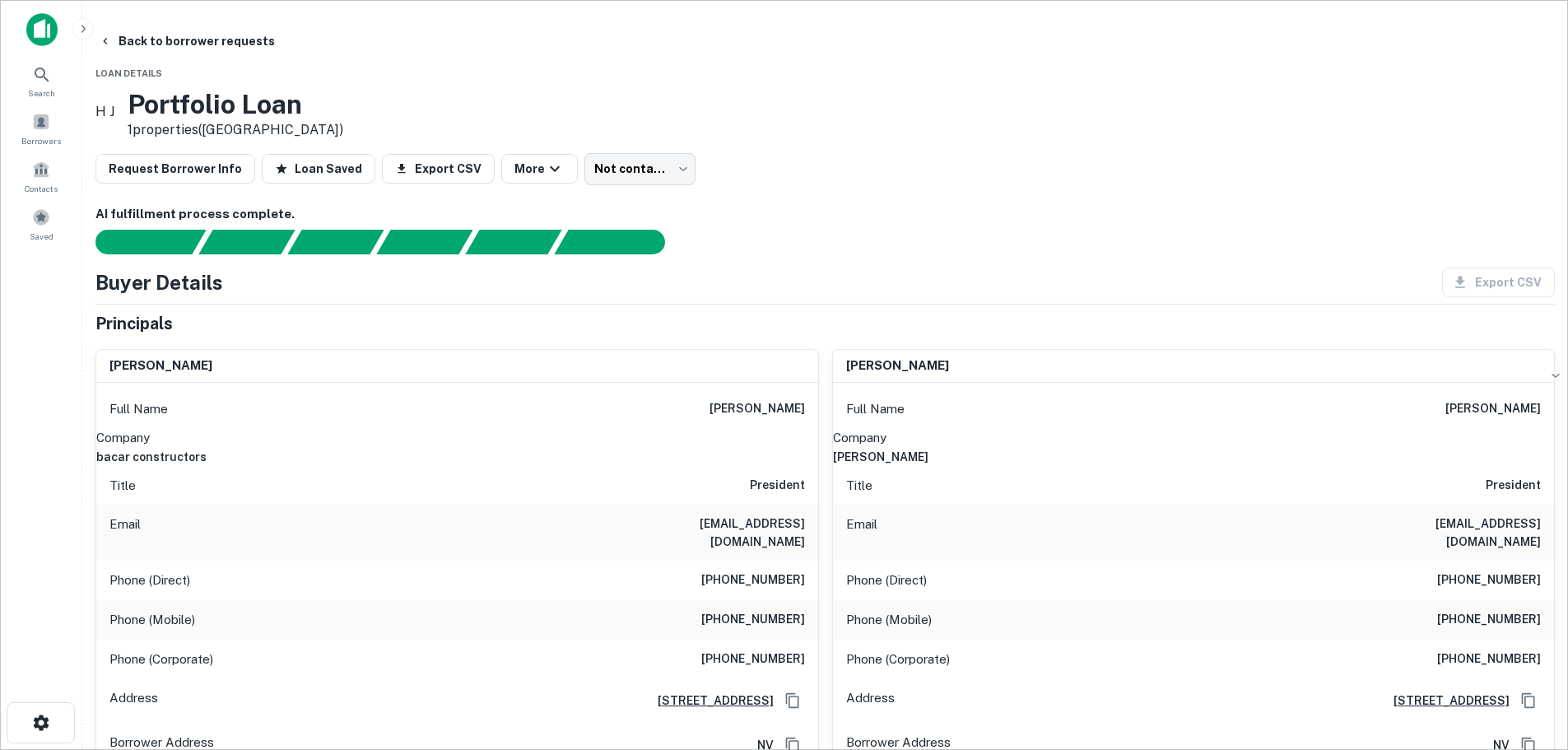
click at [752, 610] on h6 "[PHONE_NUMBER]" at bounding box center [753, 620] width 103 height 20
copy h6 "[PHONE_NUMBER]"
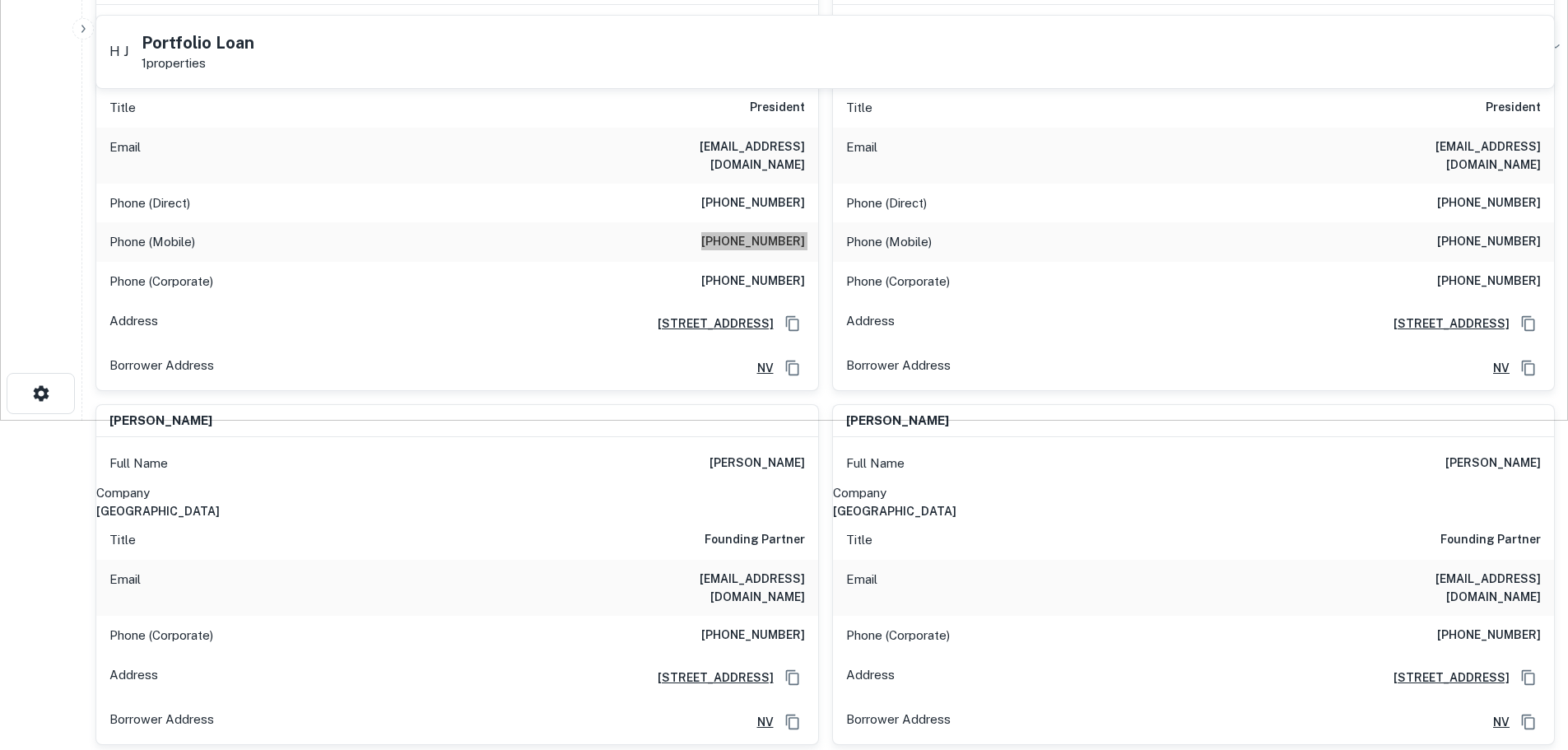
scroll to position [411, 0]
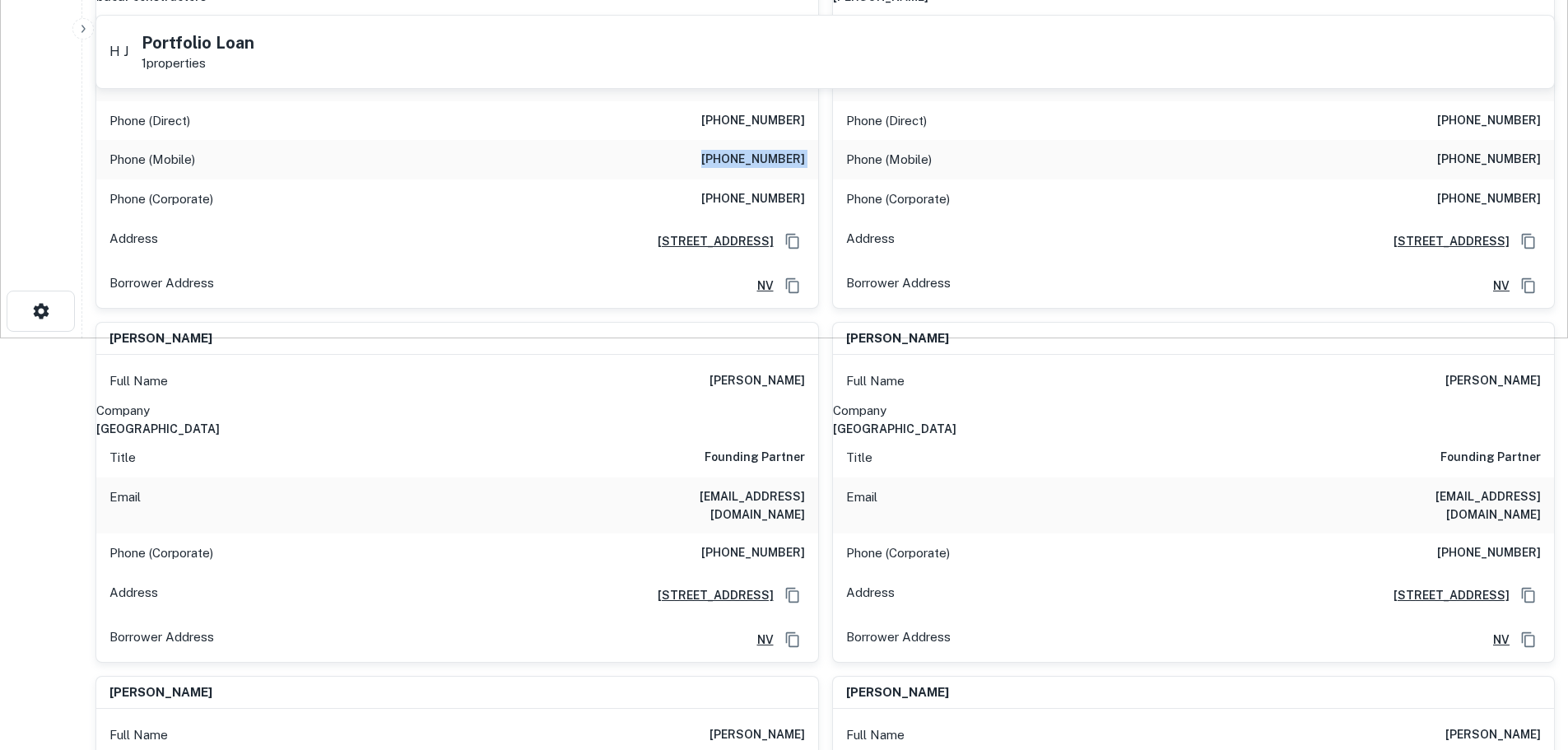
click at [760, 371] on h6 "[PERSON_NAME]" at bounding box center [758, 380] width 96 height 20
copy h6 "[PERSON_NAME]"
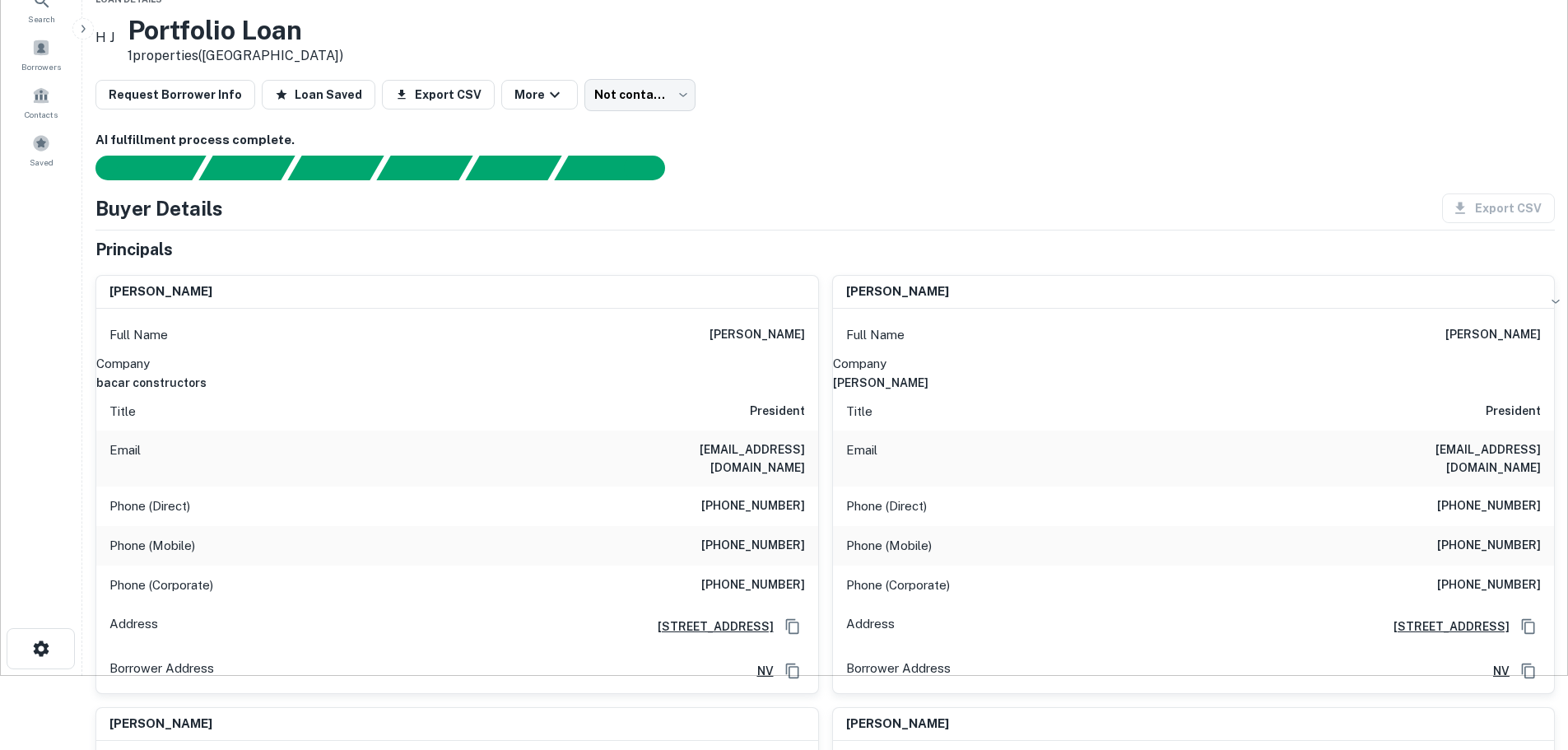
scroll to position [0, 0]
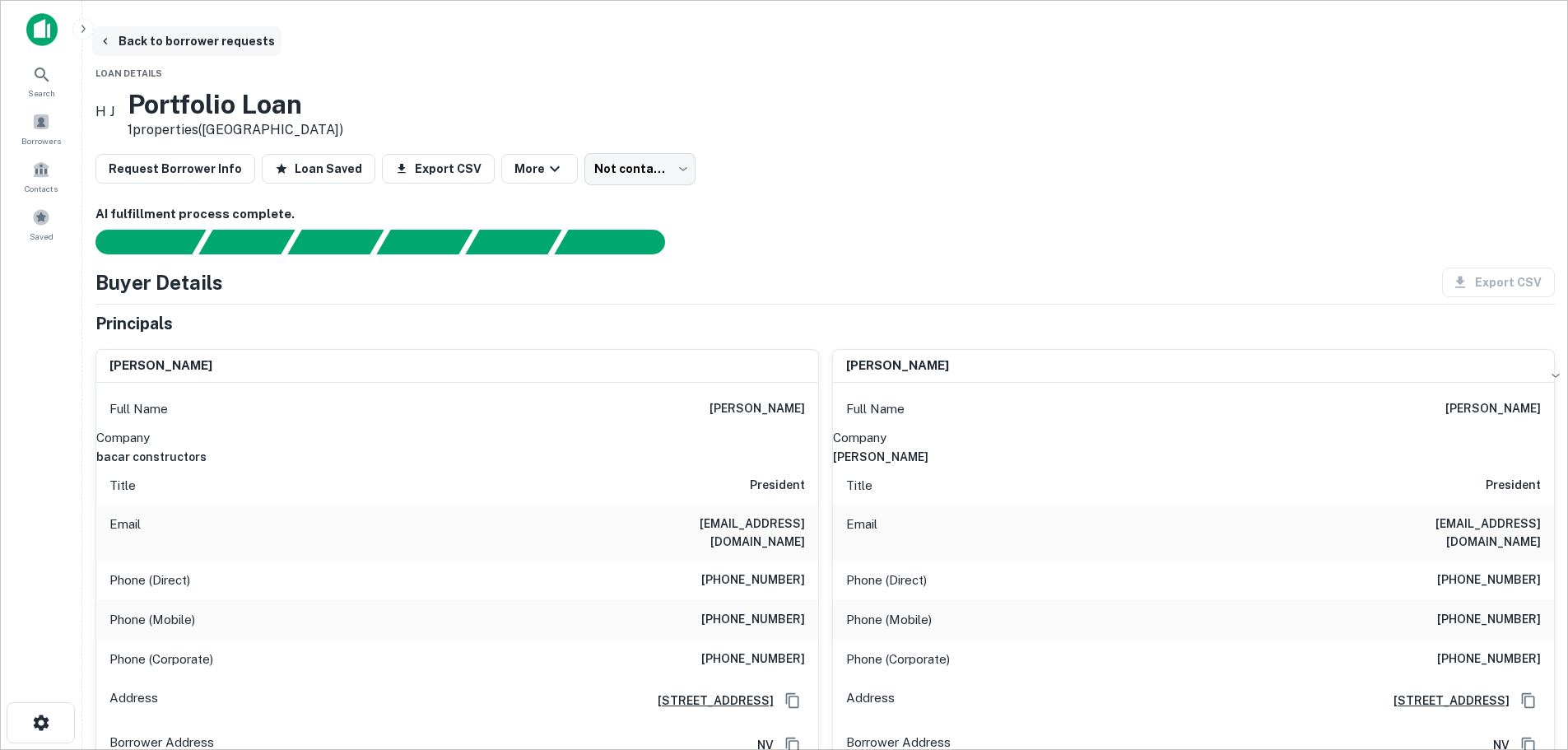
click at [254, 36] on button "Back to borrower requests" at bounding box center [187, 41] width 190 height 30
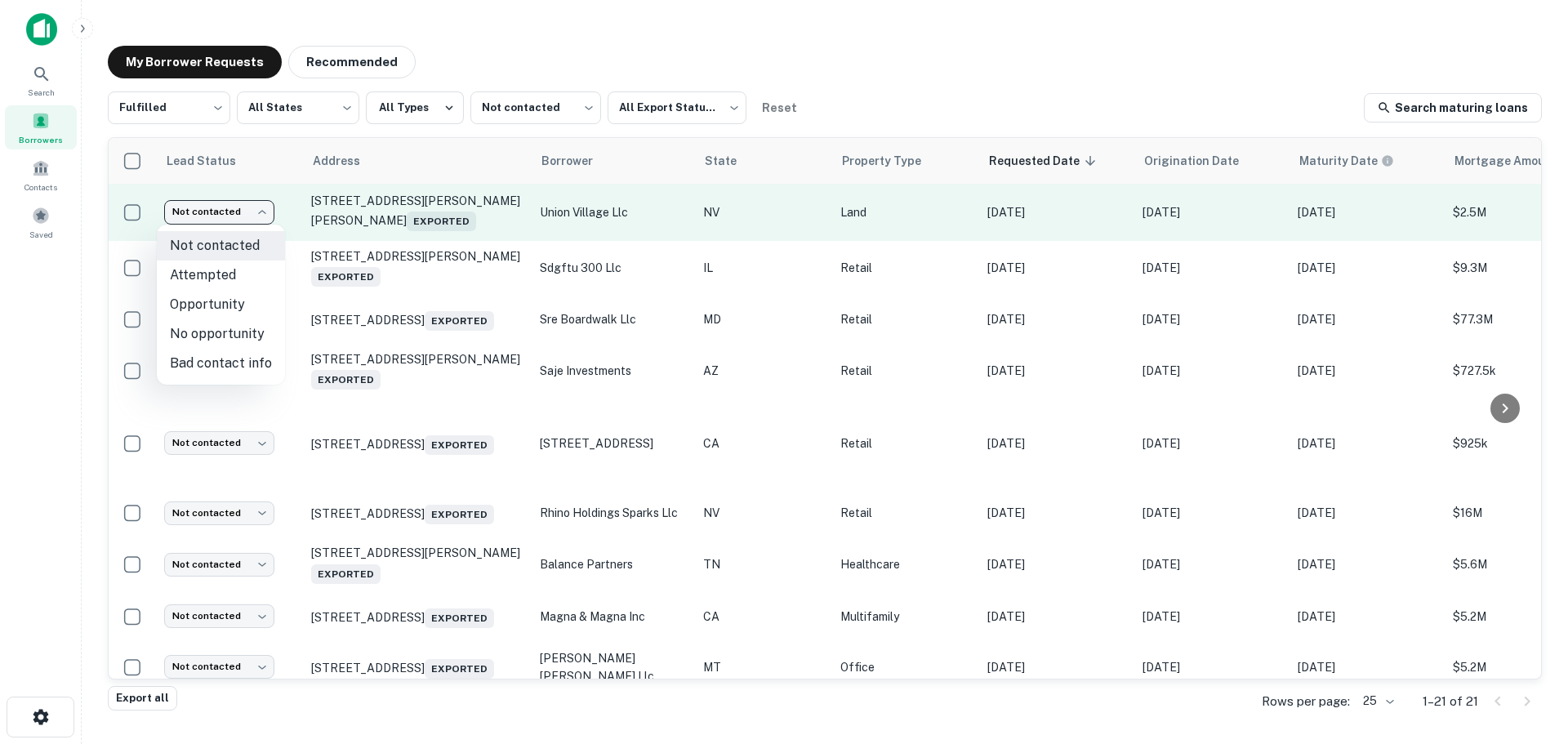
click at [218, 215] on body "Search Borrowers Contacts Saved My Borrower Requests Recommended Fulfilled ****…" at bounding box center [784, 372] width 1568 height 744
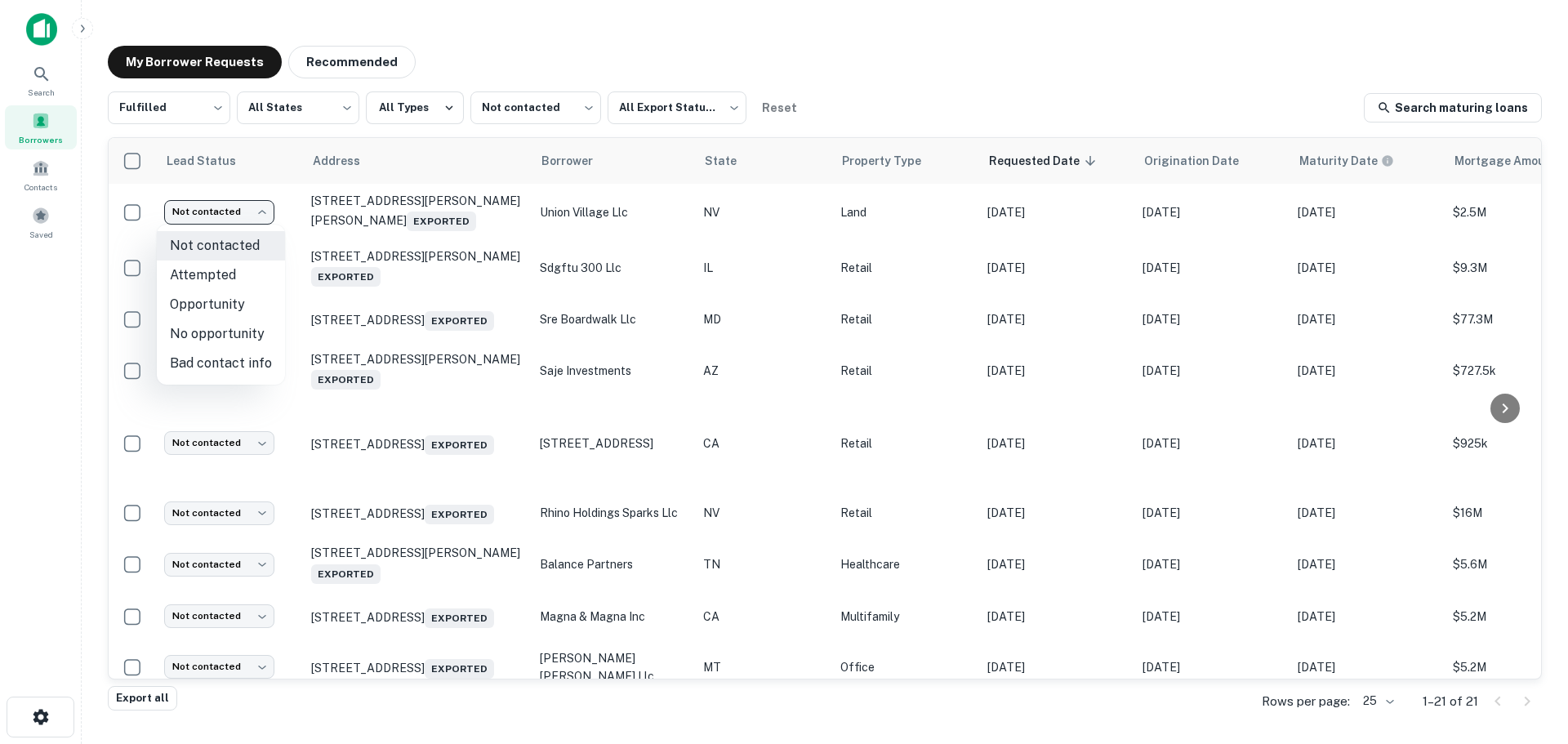
click at [242, 283] on li "Attempted" at bounding box center [221, 276] width 128 height 30
type input "*********"
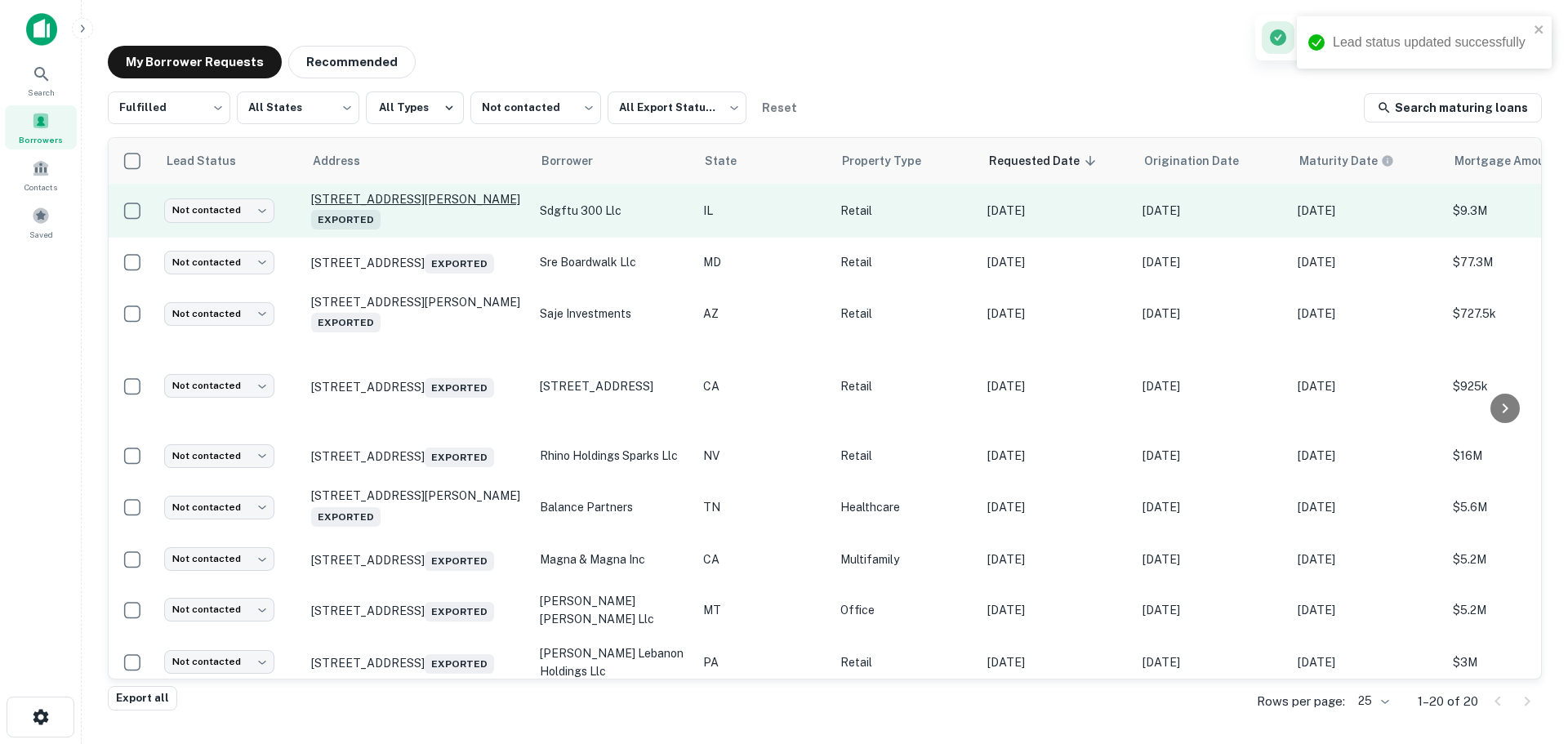
click at [395, 198] on p "[STREET_ADDRESS][PERSON_NAME]" at bounding box center [417, 210] width 212 height 37
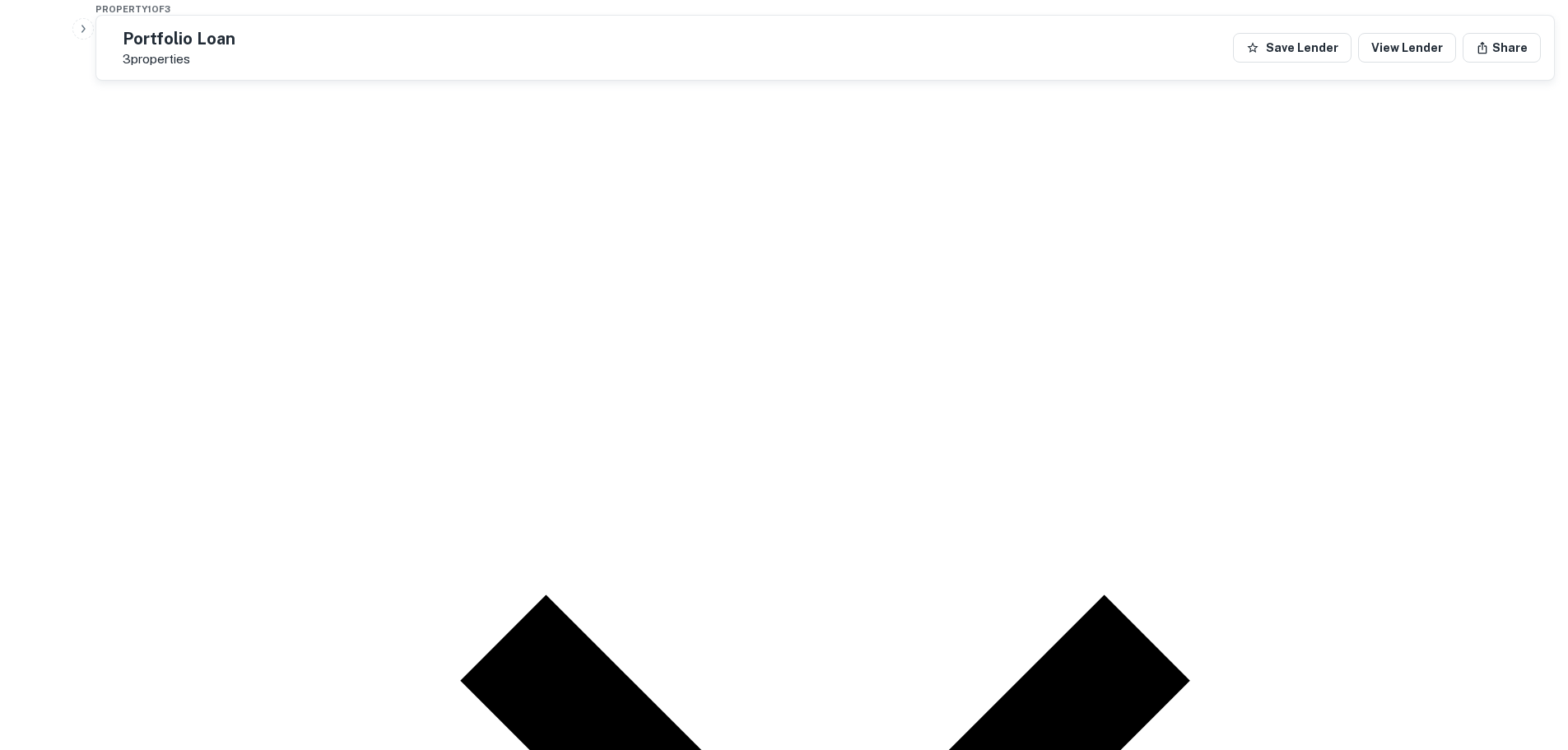
scroll to position [2408, 0]
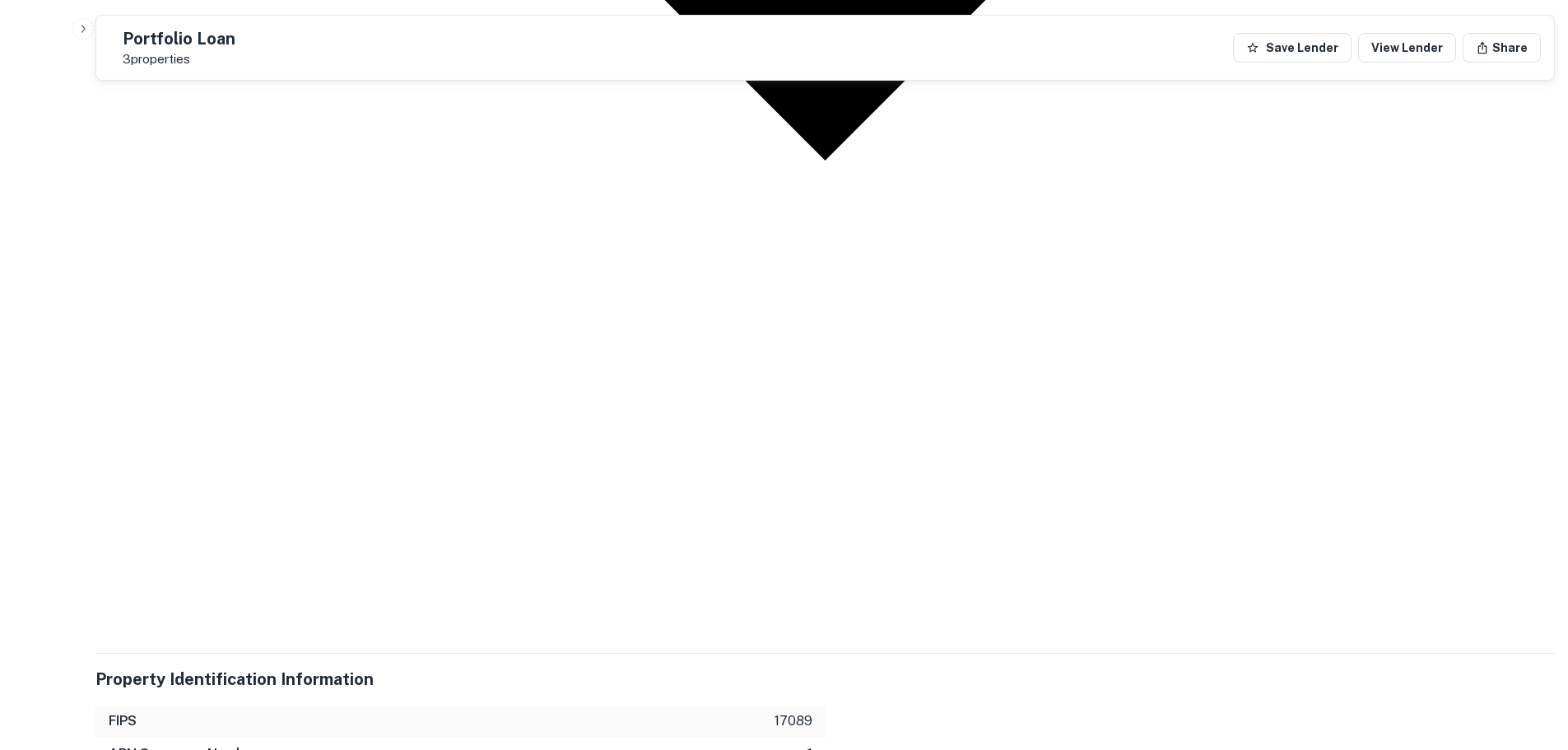
scroll to position [2948, 0]
drag, startPoint x: 1427, startPoint y: 325, endPoint x: 1150, endPoint y: 197, distance: 305.1
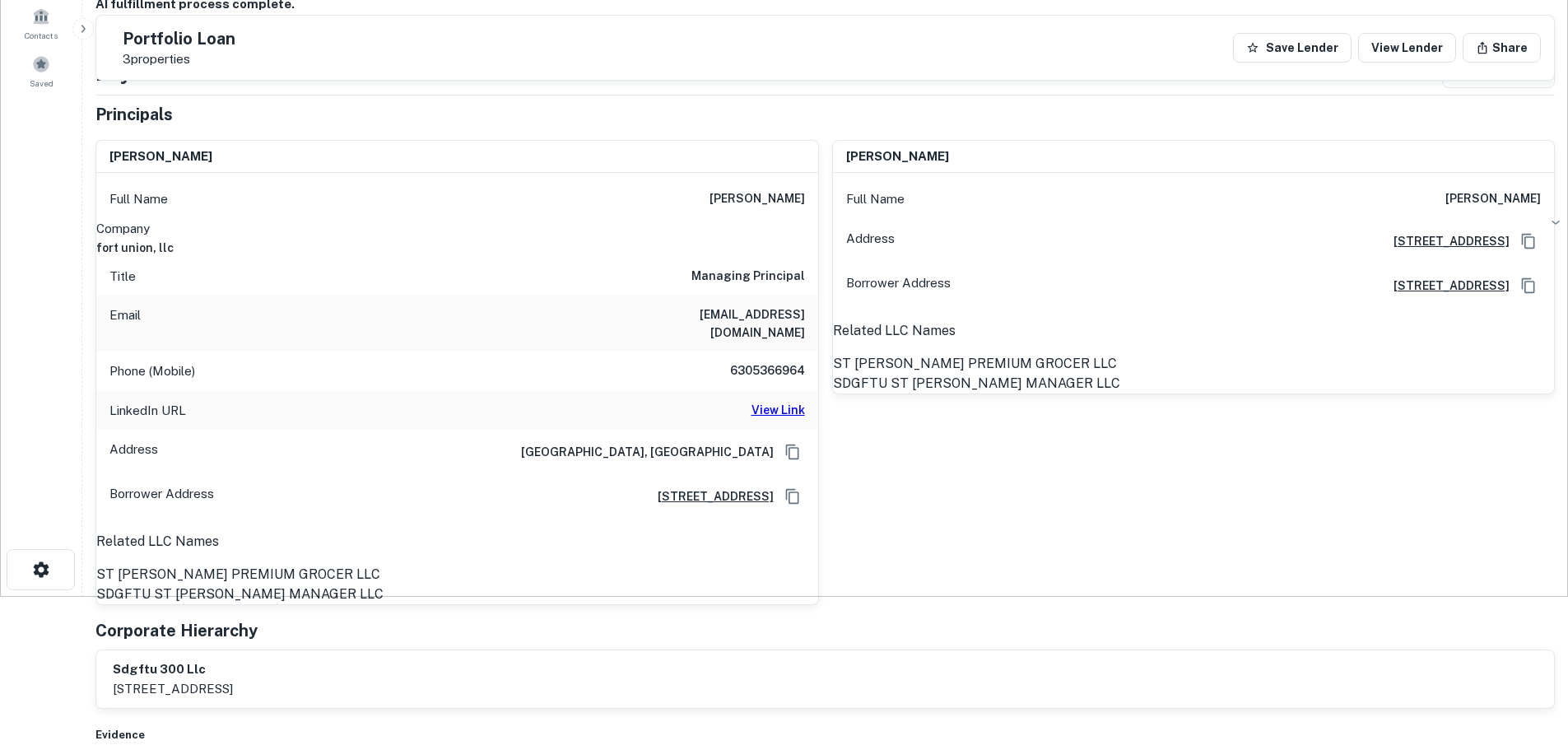
scroll to position [150, 0]
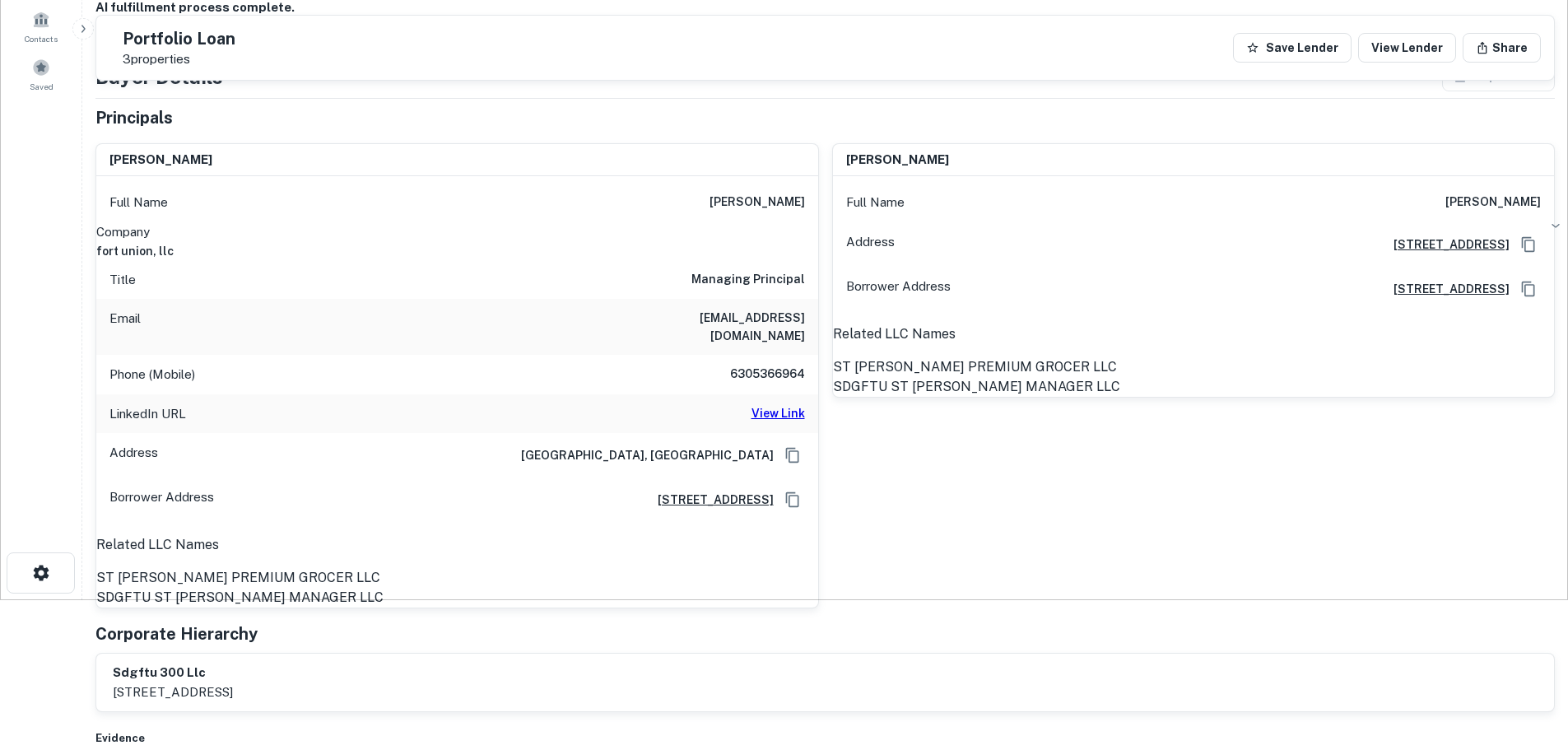
click at [767, 405] on h6 "View Link" at bounding box center [778, 413] width 54 height 18
click at [755, 364] on h6 "6305366964" at bounding box center [755, 374] width 99 height 20
copy h6 "6305366964"
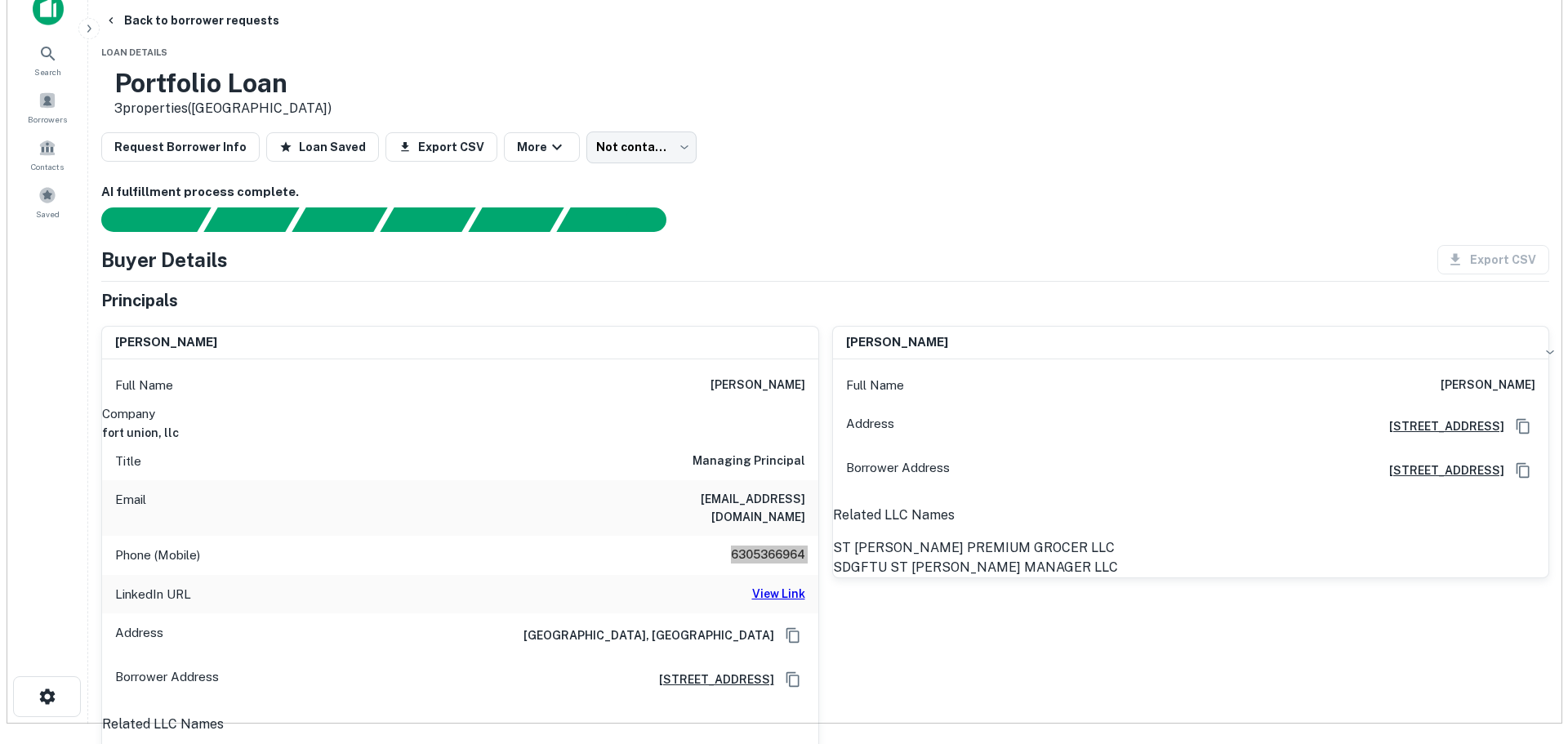
scroll to position [0, 0]
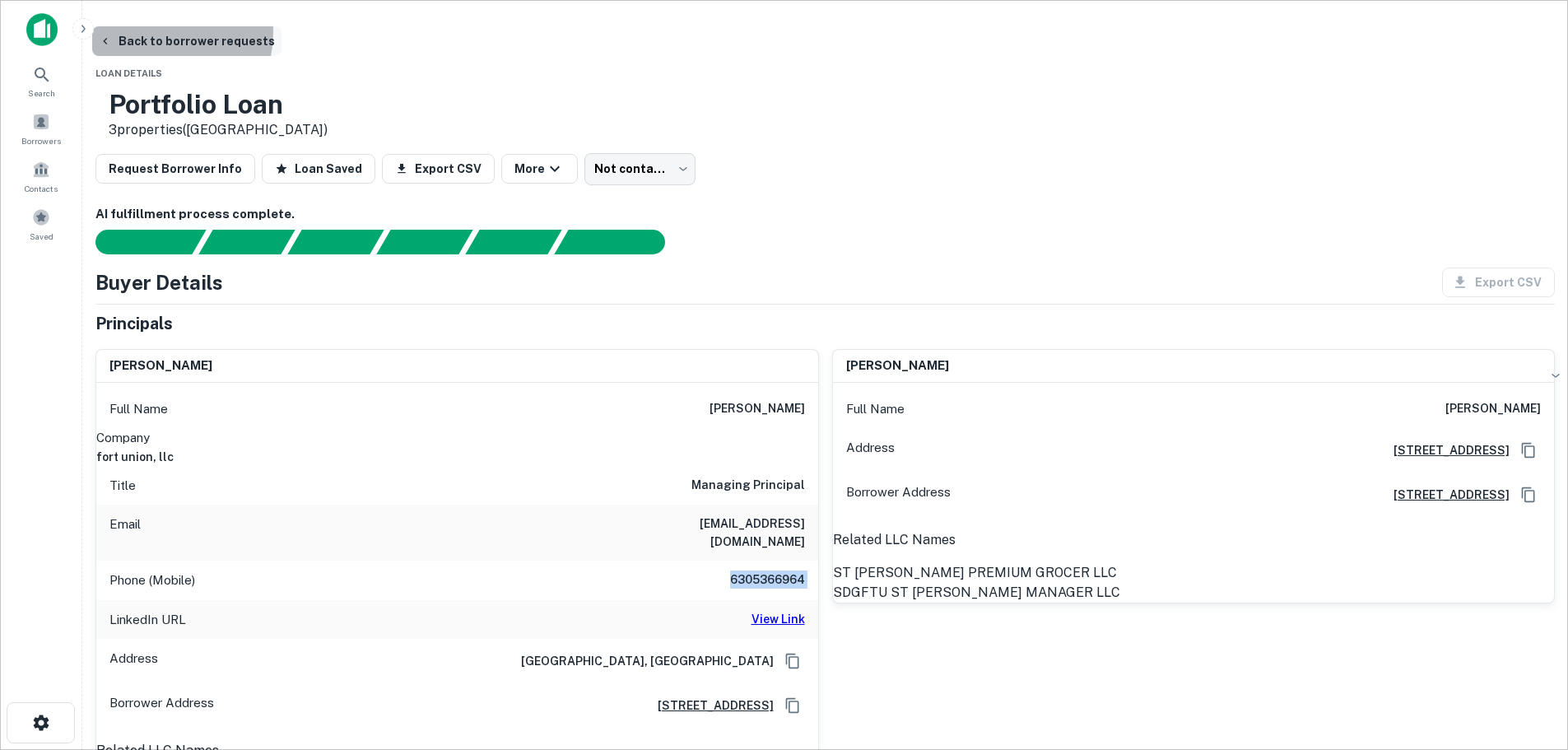
click at [269, 32] on button "Back to borrower requests" at bounding box center [187, 41] width 190 height 30
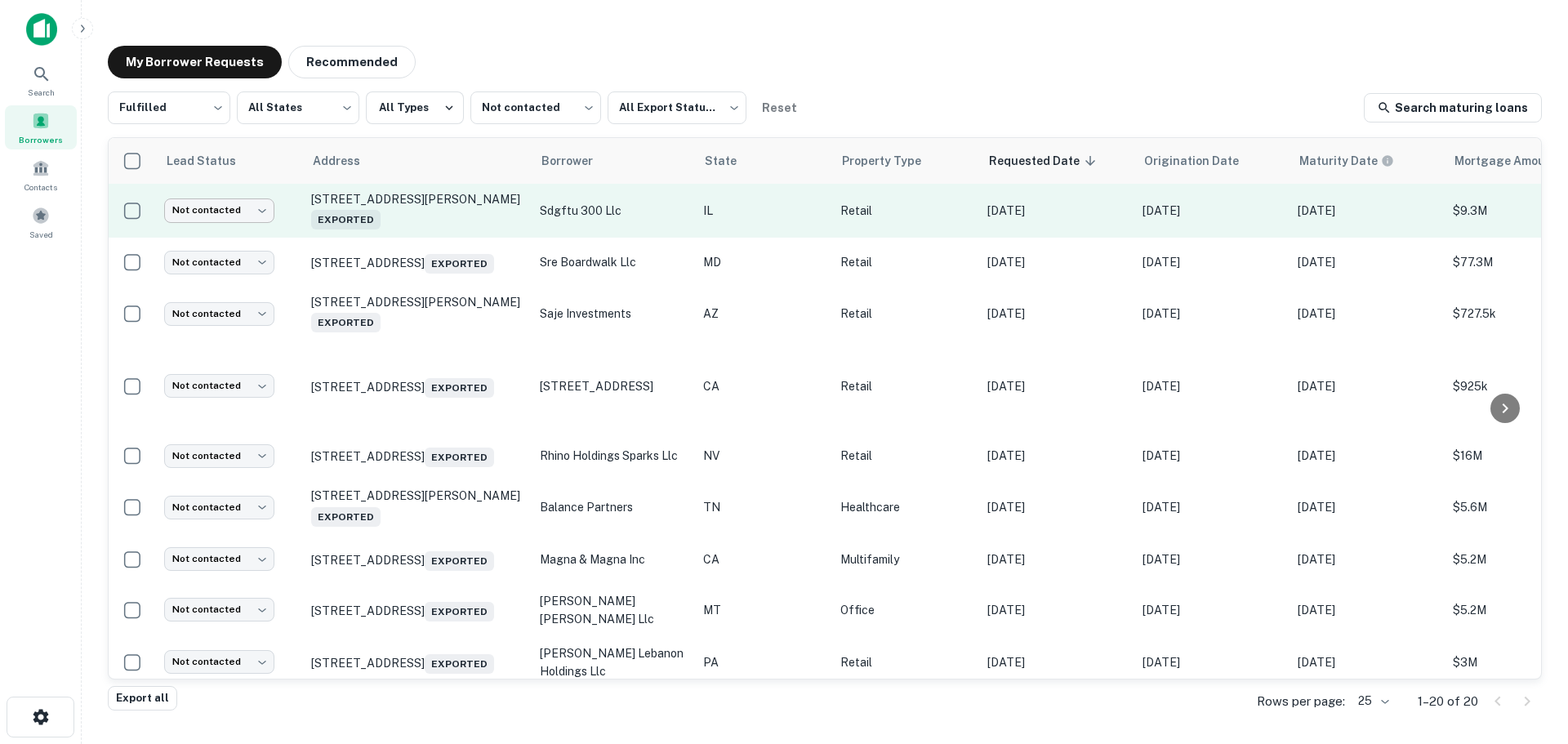
click at [250, 202] on body "Search Borrowers Contacts Saved My Borrower Requests Recommended Fulfilled ****…" at bounding box center [784, 372] width 1568 height 744
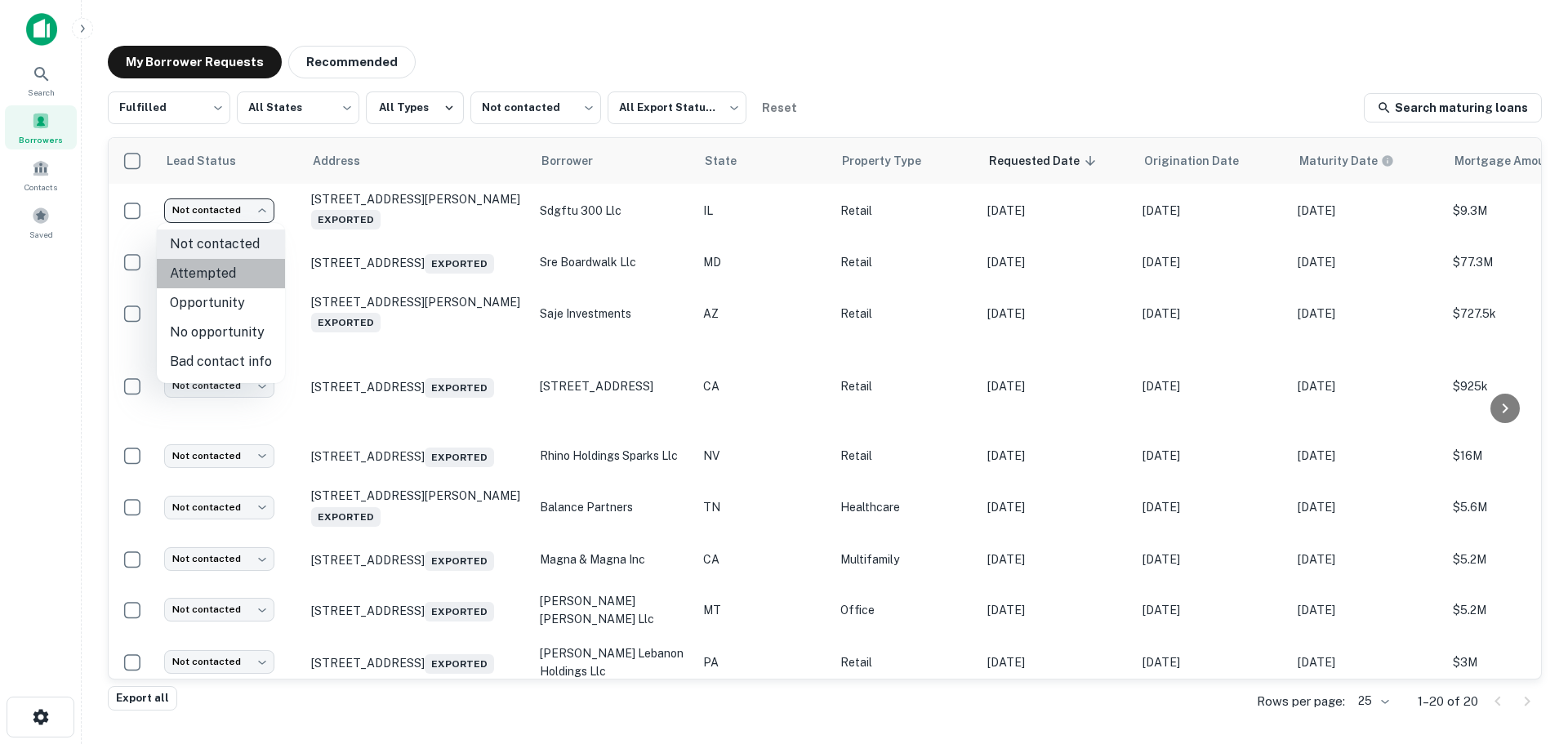
click at [244, 271] on li "Attempted" at bounding box center [221, 274] width 128 height 30
type input "*********"
